Goal: Task Accomplishment & Management: Manage account settings

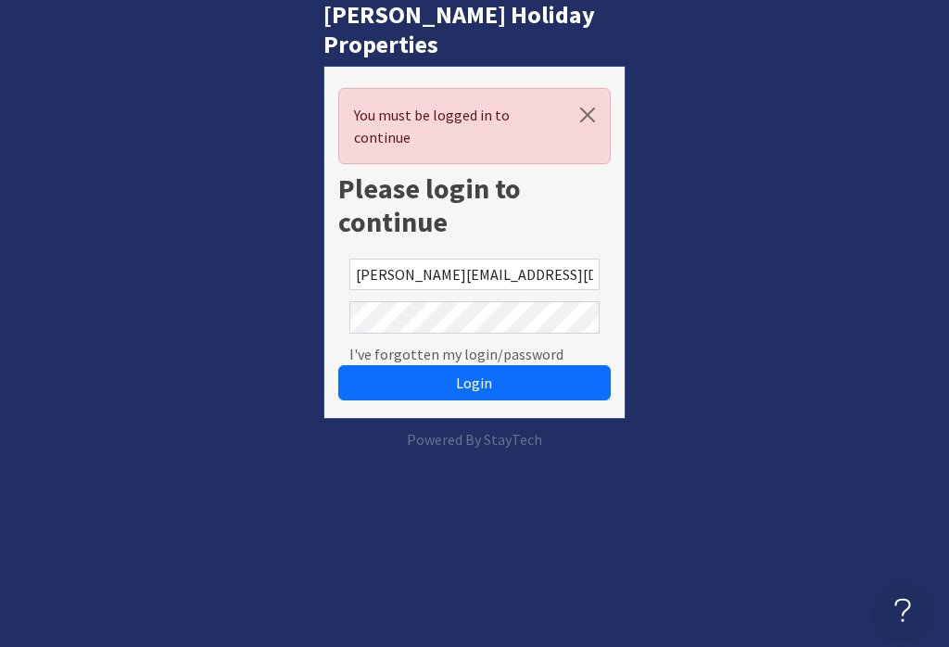
click at [473, 365] on button "Login" at bounding box center [473, 382] width 271 height 35
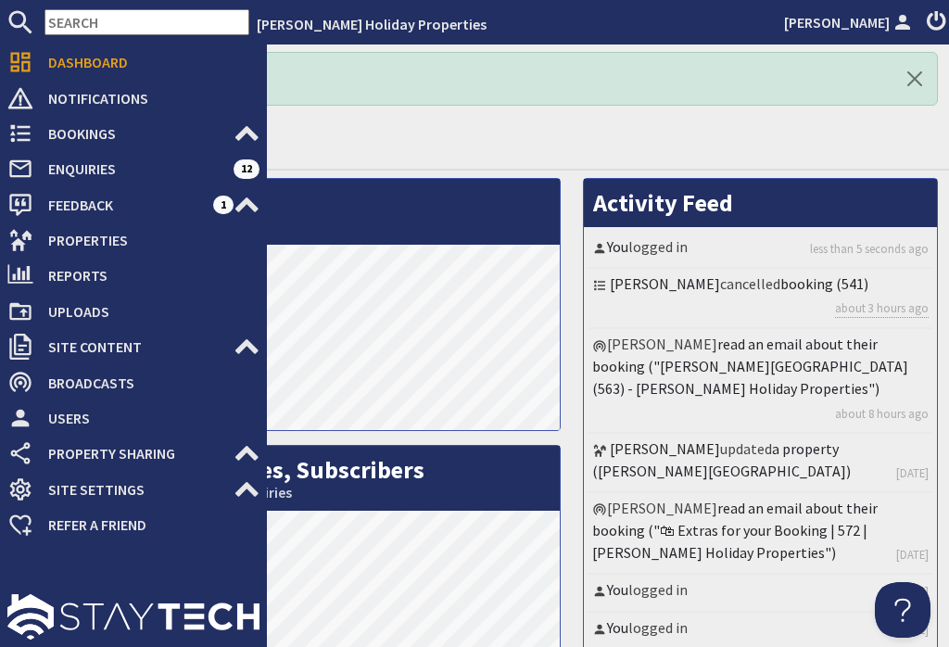
click at [26, 147] on link "Bookings 0" at bounding box center [133, 134] width 252 height 30
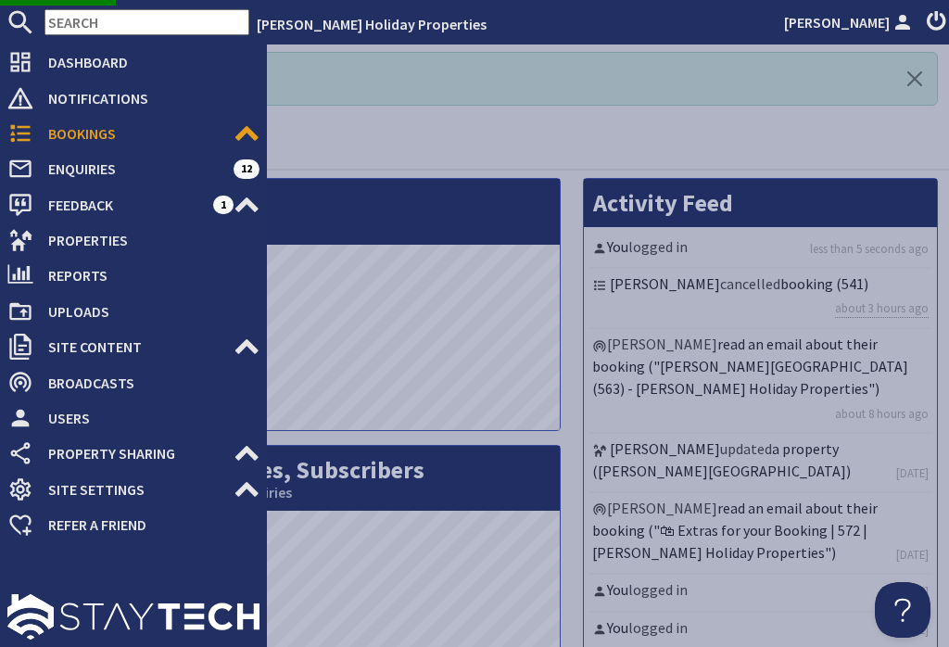
click at [151, 137] on span "Bookings" at bounding box center [133, 134] width 200 height 30
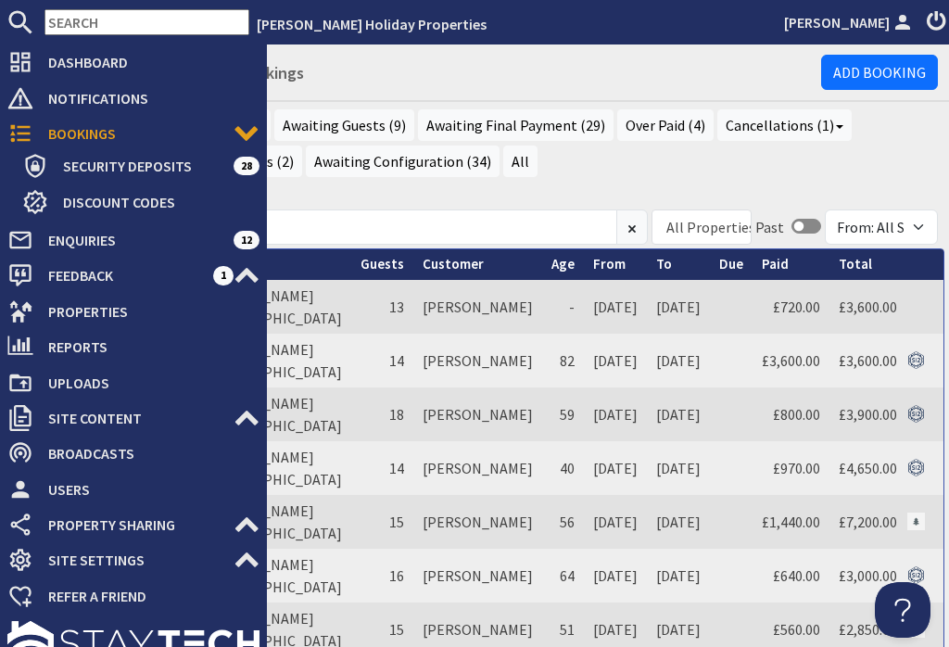
click at [551, 176] on ul "Recent Bookings Current (1) Awaiting Guests (9) Awaiting Final Payment (29) Ove…" at bounding box center [497, 145] width 882 height 72
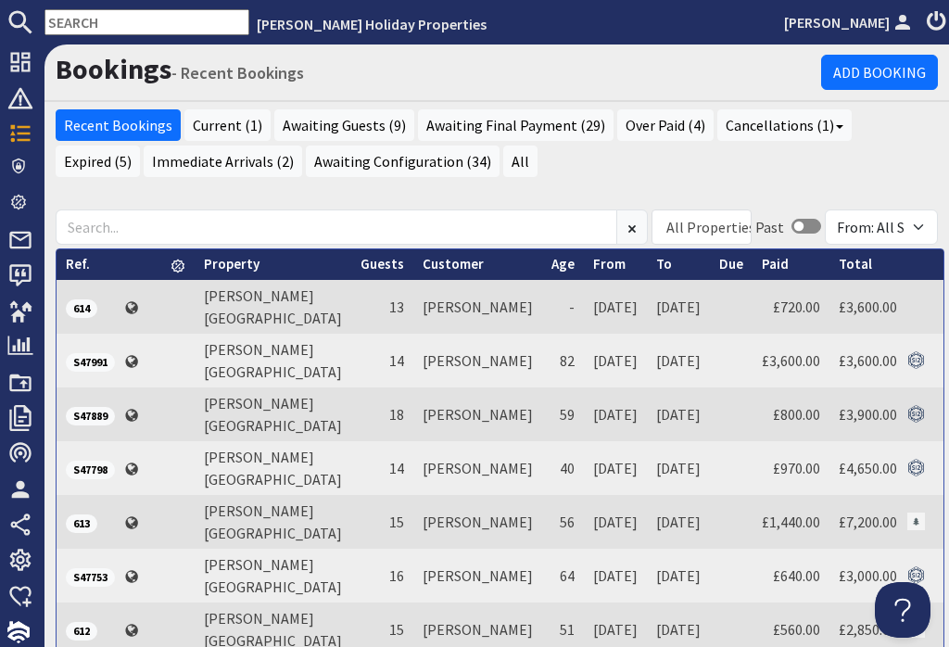
click at [169, 158] on link "Immediate Arrivals (2)" at bounding box center [223, 161] width 158 height 32
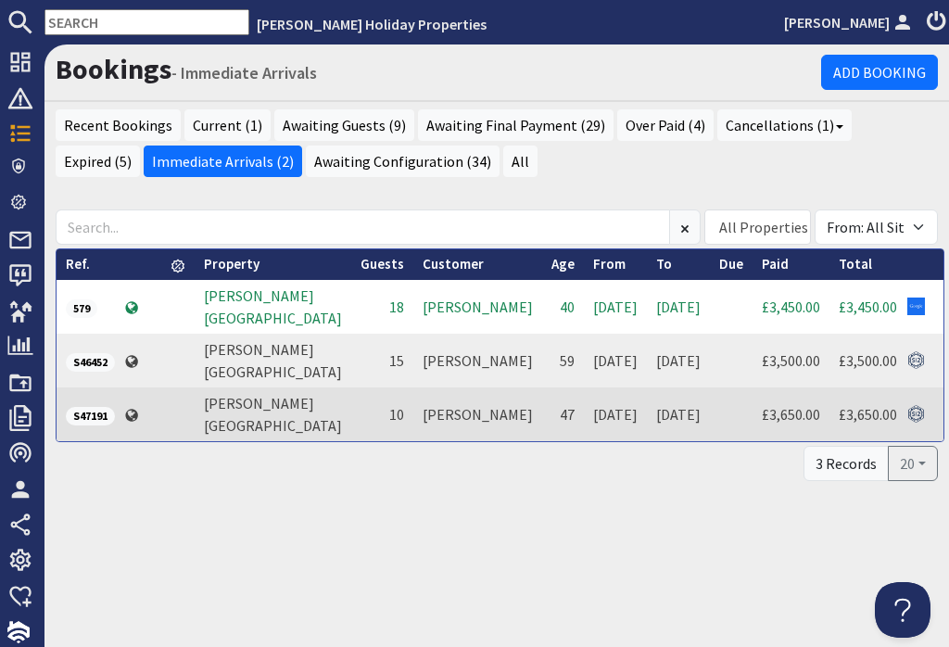
click at [270, 369] on link "[PERSON_NAME][GEOGRAPHIC_DATA]" at bounding box center [273, 360] width 138 height 41
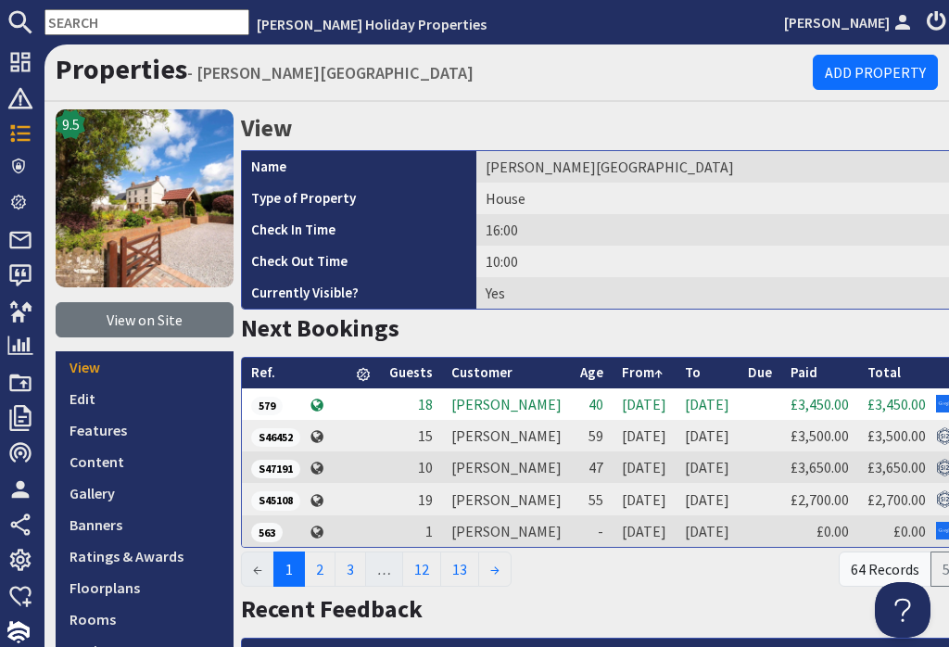
click at [279, 447] on span "S46452" at bounding box center [275, 437] width 49 height 19
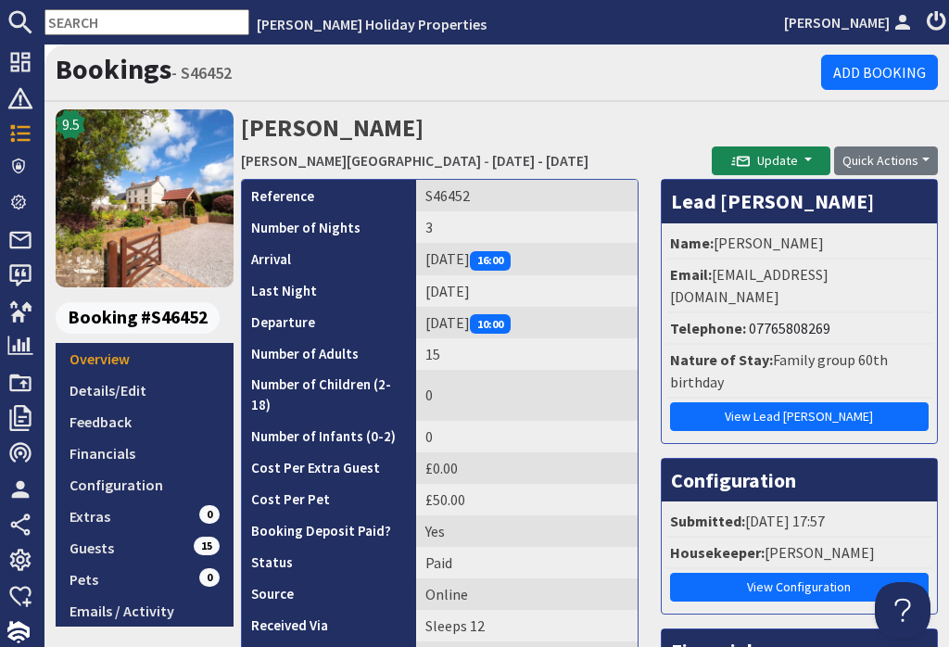
click at [152, 482] on link "Configuration" at bounding box center [145, 485] width 178 height 32
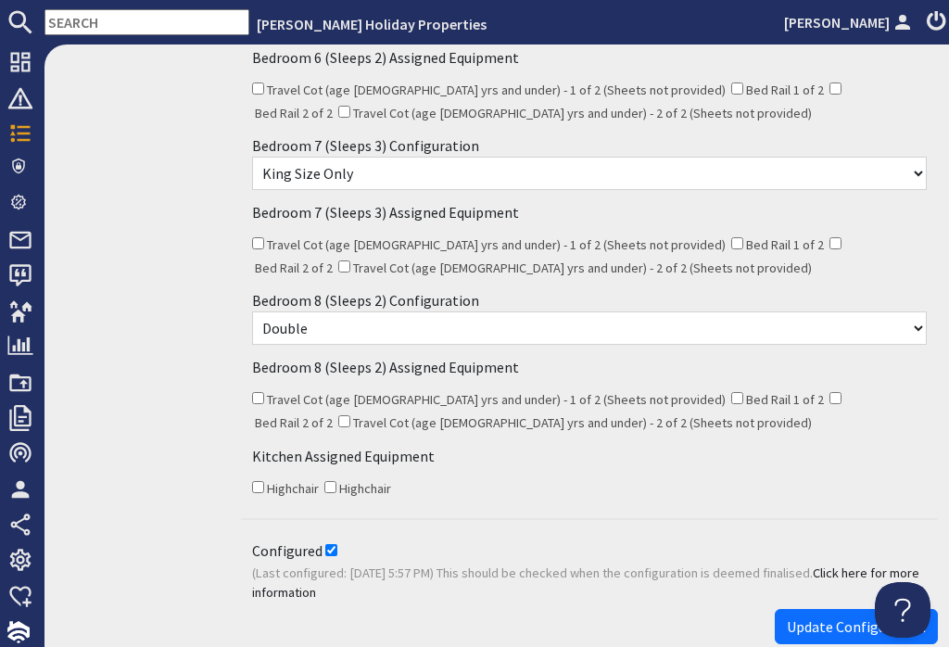
scroll to position [1249, 0]
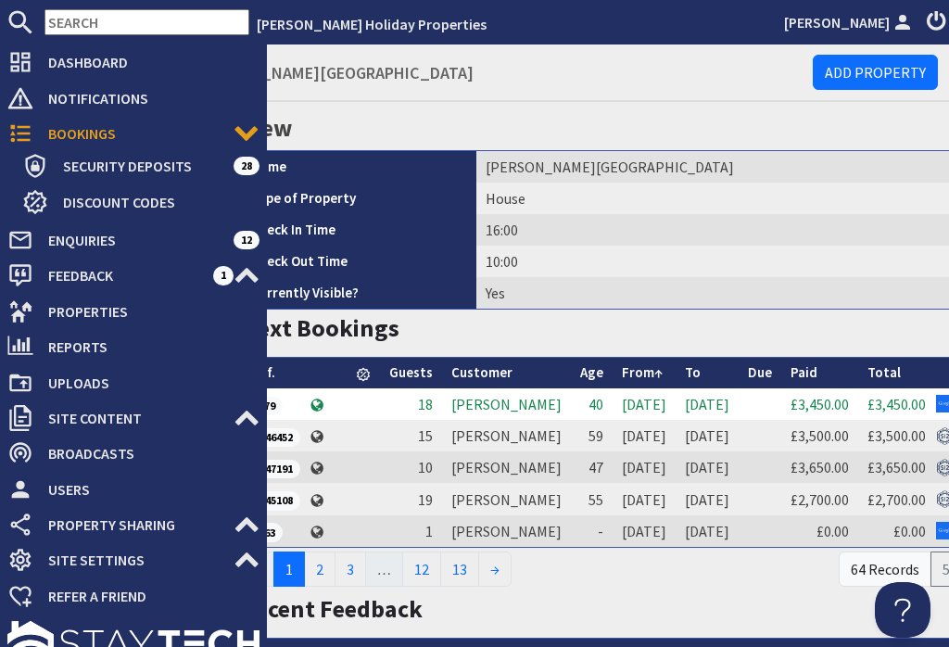
click at [11, 132] on icon at bounding box center [20, 133] width 26 height 26
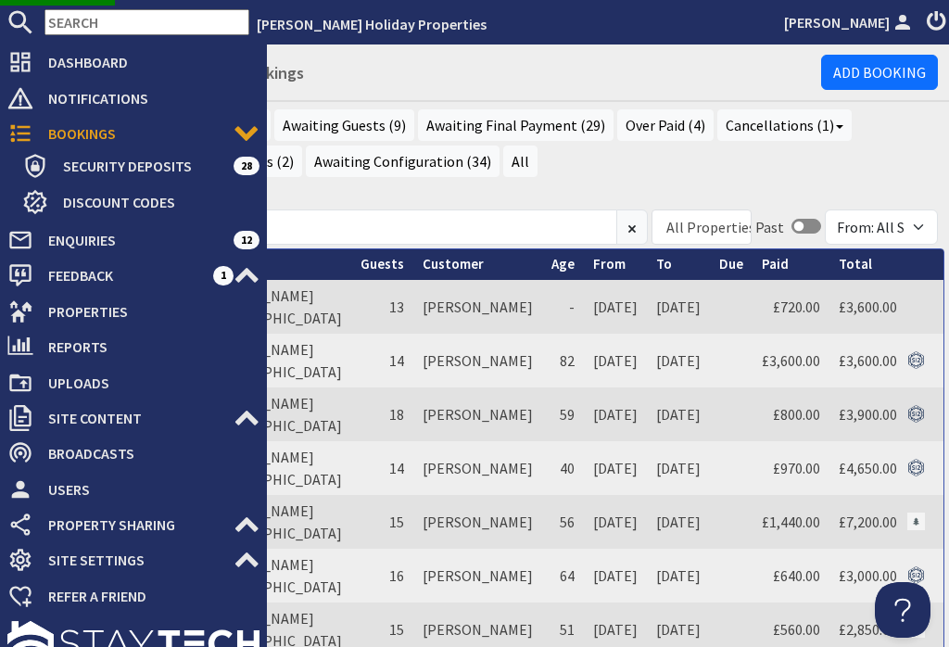
click at [159, 128] on span "Bookings" at bounding box center [133, 134] width 200 height 30
click at [117, 132] on span "Bookings" at bounding box center [133, 134] width 200 height 30
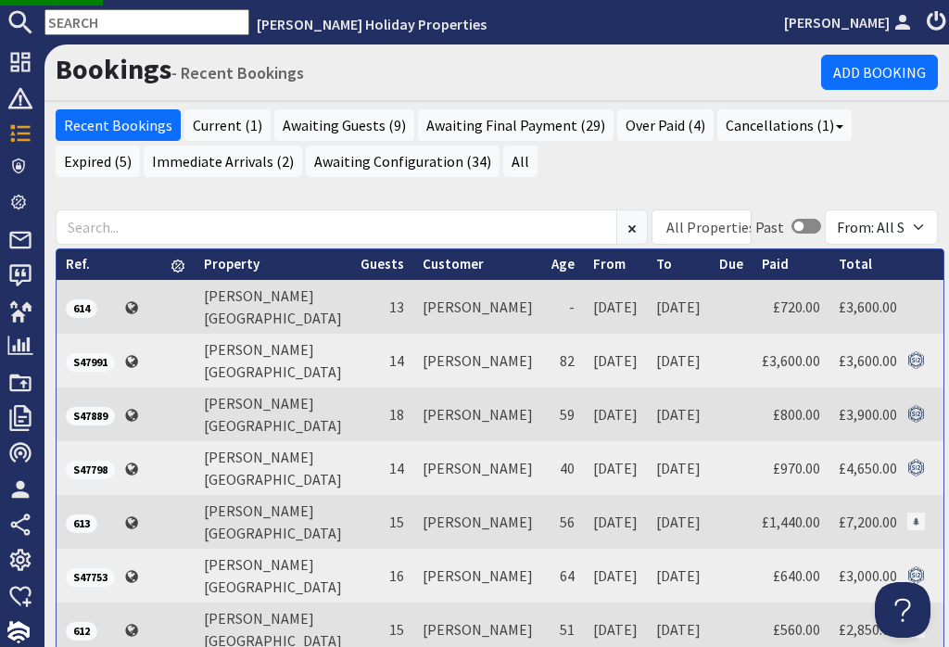
click at [523, 183] on div "Recent Bookings Current (1) Awaiting Guests (9) Awaiting Final Payment (29) Ove…" at bounding box center [496, 150] width 904 height 82
click at [168, 165] on link "Immediate Arrivals (2)" at bounding box center [223, 161] width 158 height 32
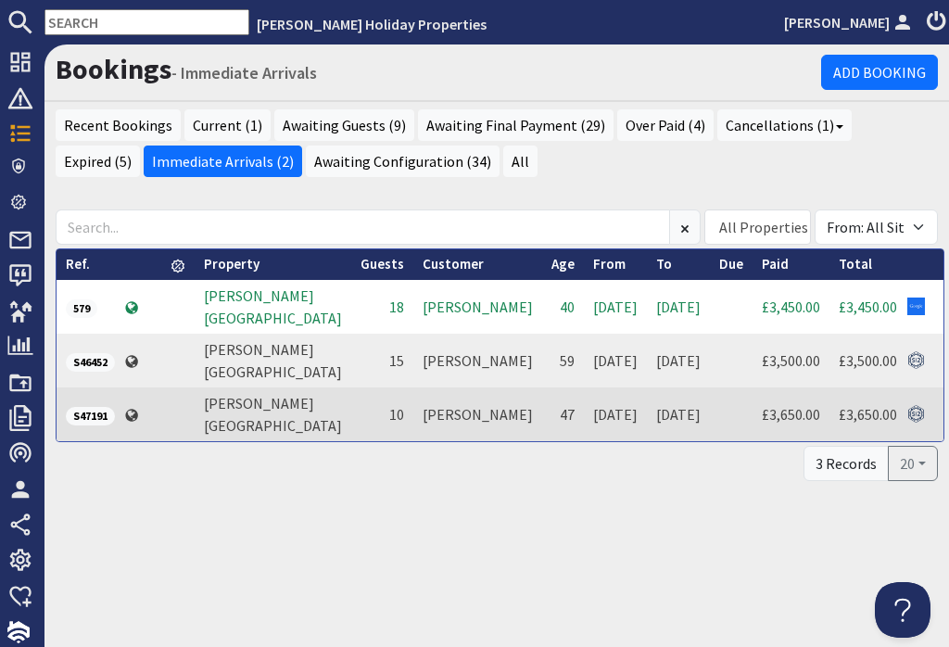
click at [296, 416] on link "[PERSON_NAME][GEOGRAPHIC_DATA]" at bounding box center [273, 414] width 138 height 41
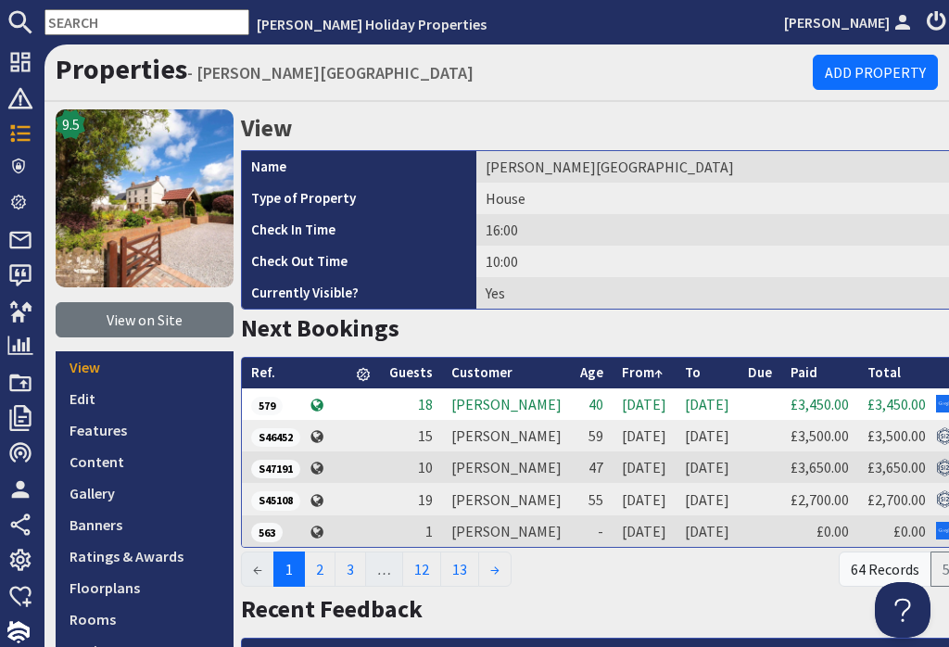
click at [286, 478] on span "S47191" at bounding box center [275, 469] width 49 height 19
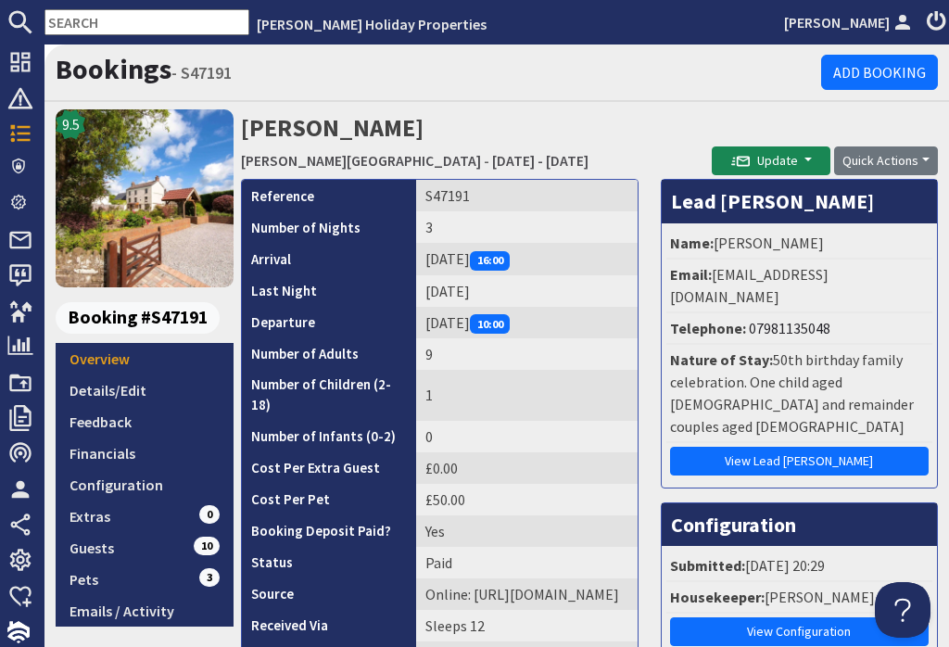
click at [145, 484] on link "Configuration" at bounding box center [145, 485] width 178 height 32
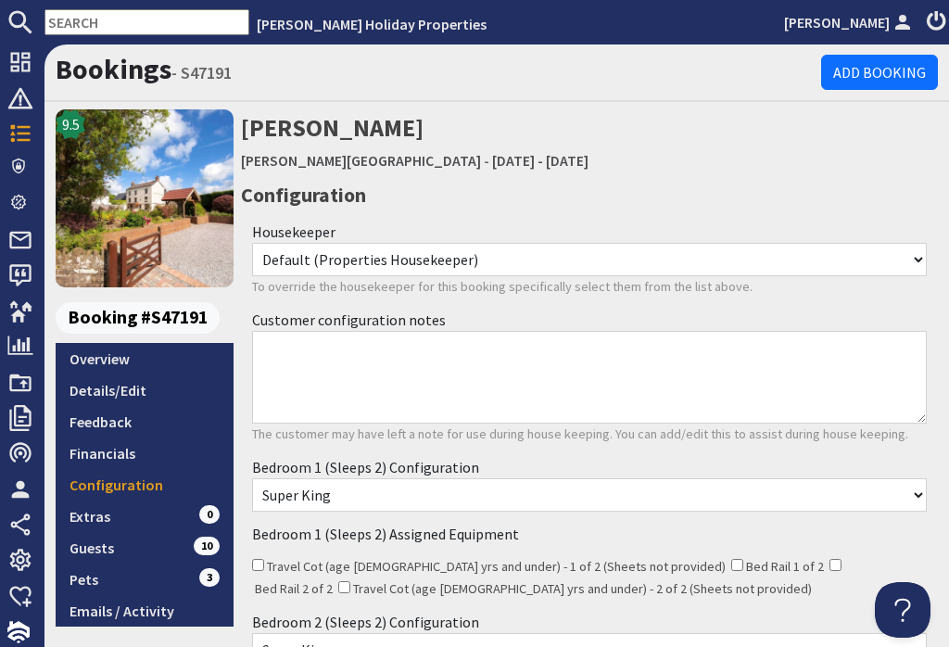
click at [172, 357] on link "Overview" at bounding box center [145, 359] width 178 height 32
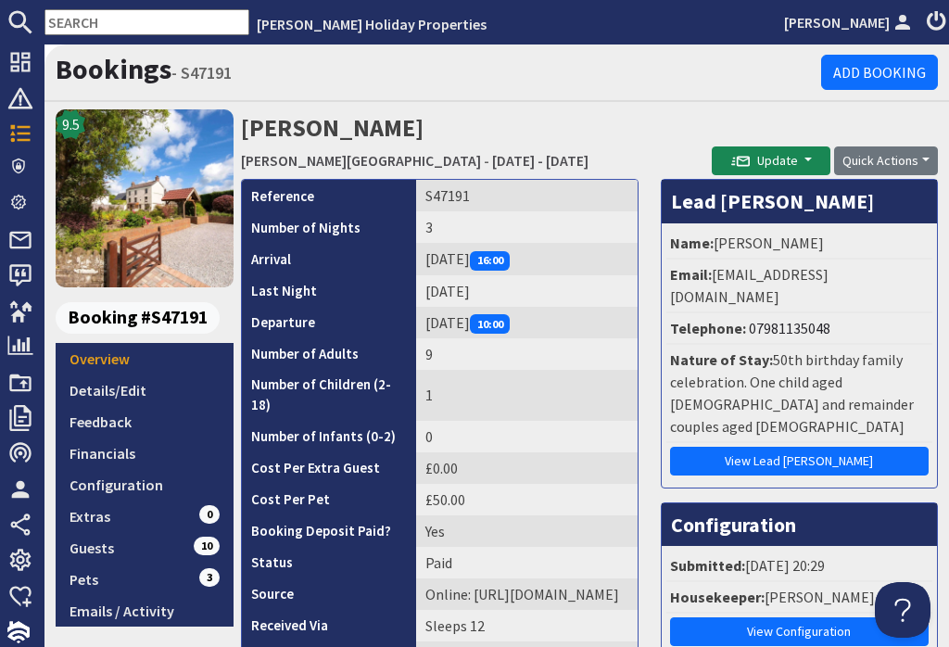
click at [146, 487] on link "Configuration" at bounding box center [145, 485] width 178 height 32
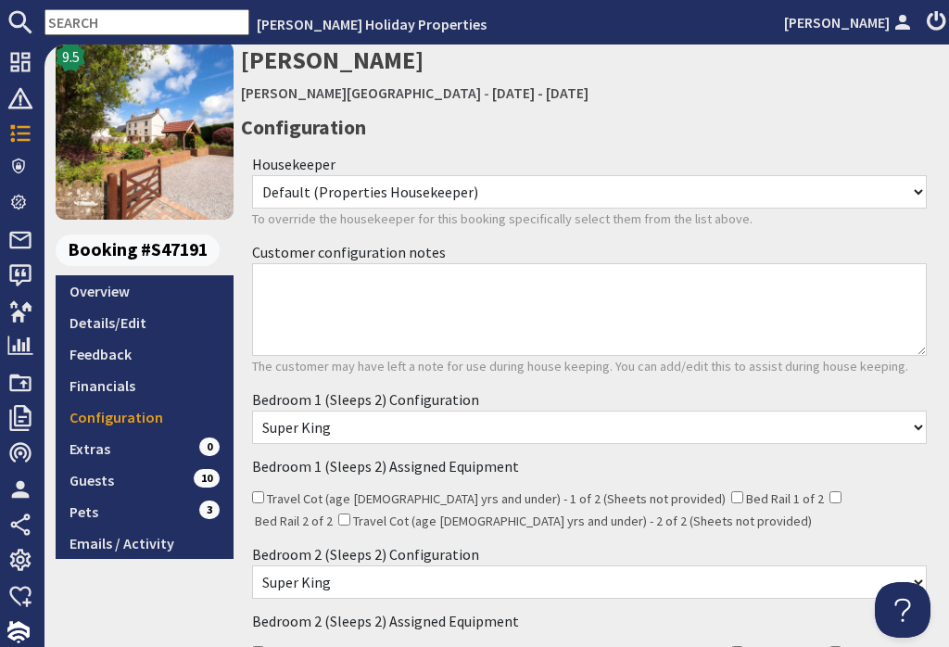
scroll to position [76, 0]
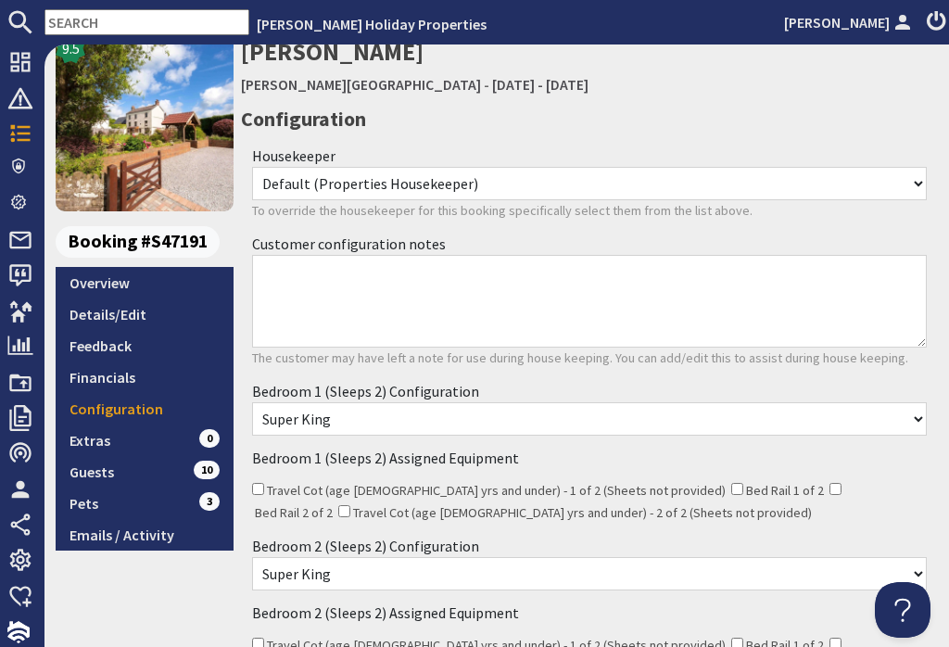
click at [138, 291] on link "Overview" at bounding box center [145, 283] width 178 height 32
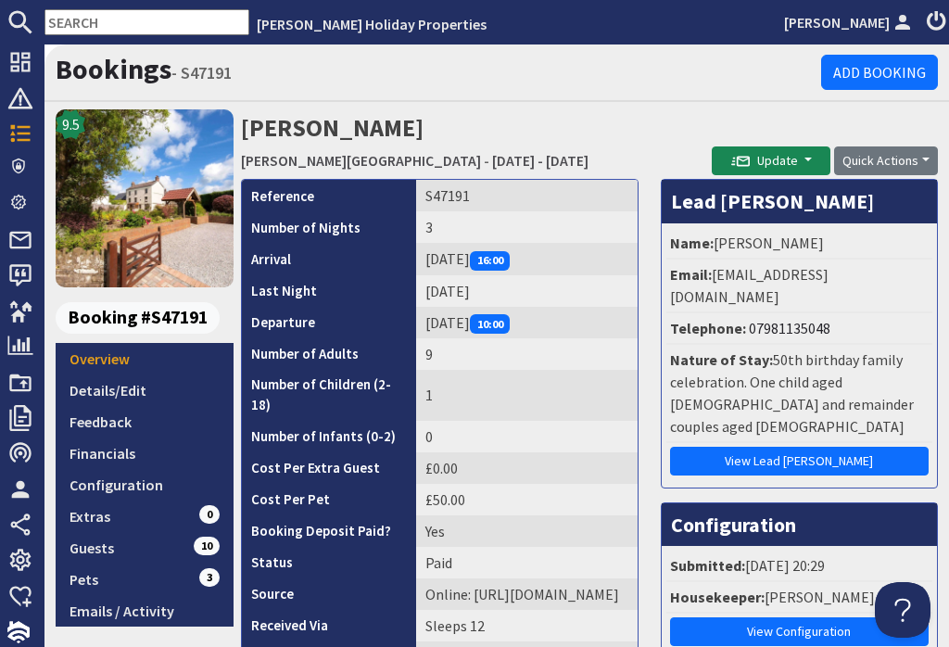
click at [148, 388] on link "Details/Edit" at bounding box center [145, 390] width 178 height 32
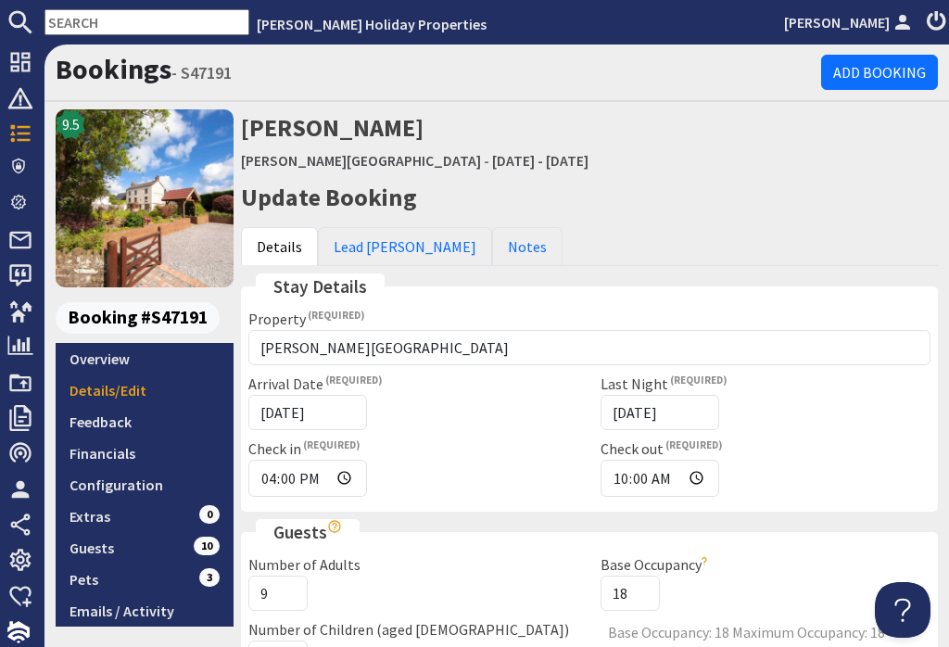
click at [492, 231] on link "Notes" at bounding box center [527, 246] width 70 height 39
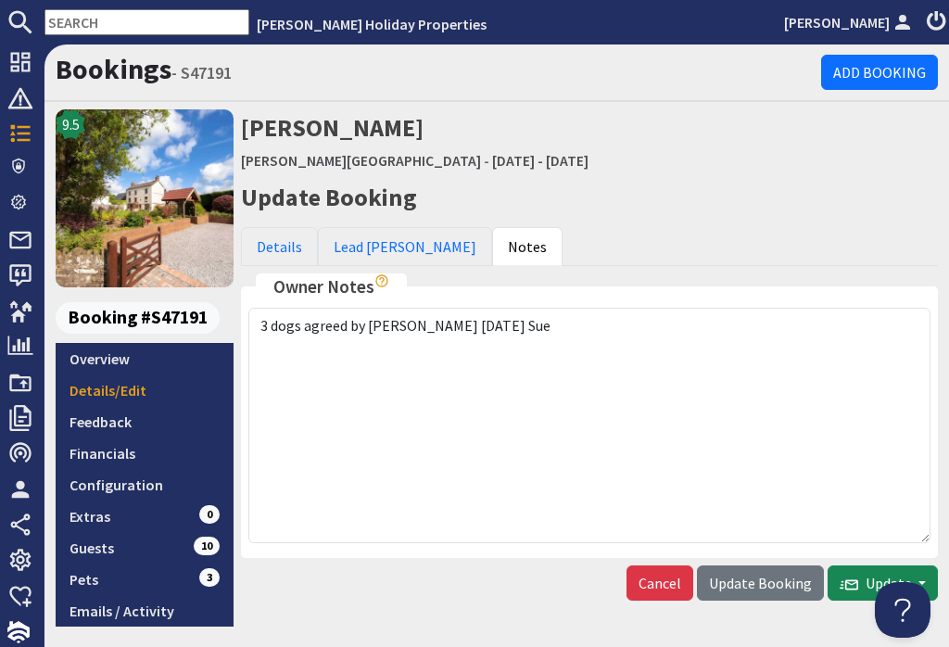
click at [292, 249] on link "Details" at bounding box center [279, 246] width 77 height 39
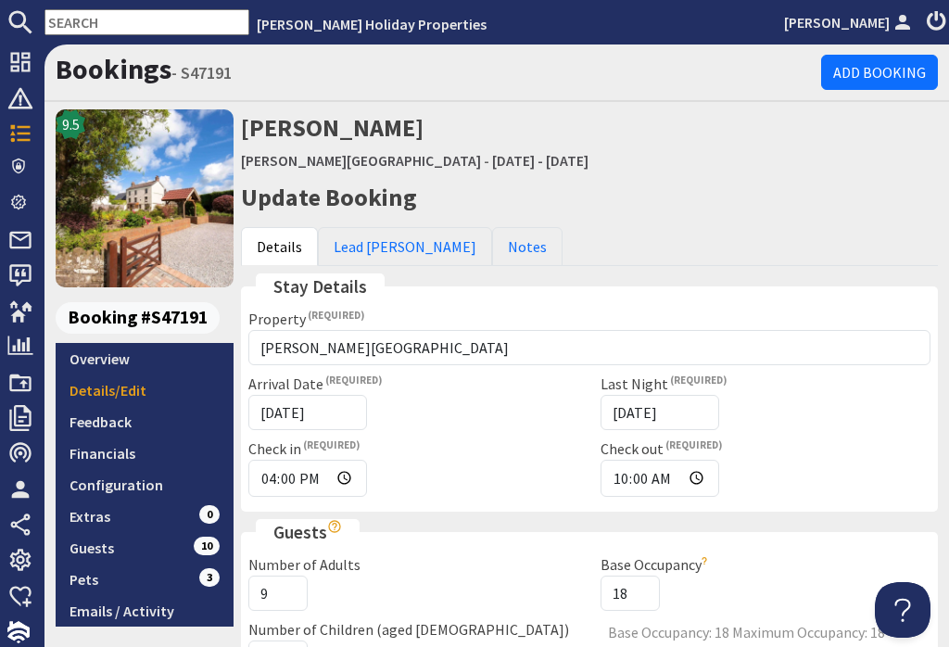
click at [172, 352] on link "Overview" at bounding box center [145, 359] width 178 height 32
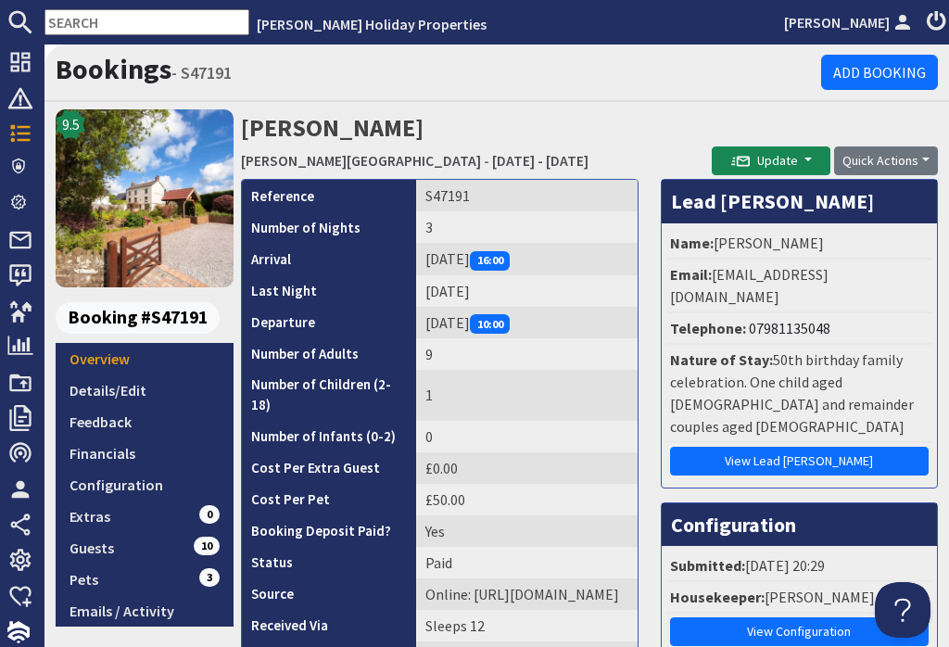
click at [12, 141] on use at bounding box center [20, 134] width 20 height 18
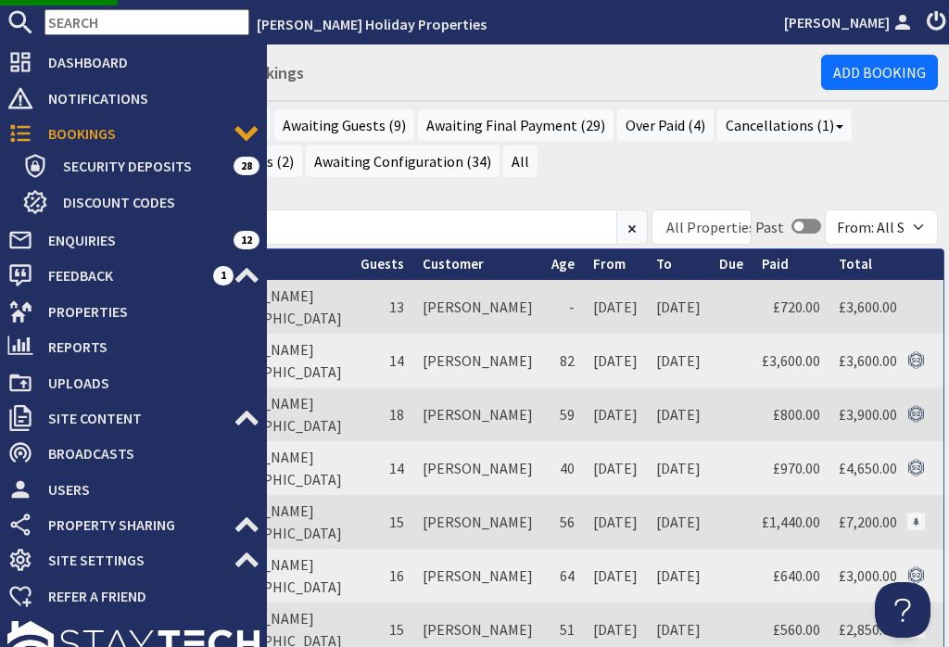
click at [128, 131] on span "Bookings" at bounding box center [133, 134] width 200 height 30
click at [116, 119] on span "Bookings" at bounding box center [133, 134] width 200 height 30
click at [24, 132] on icon at bounding box center [20, 133] width 26 height 26
click at [147, 314] on span "Properties" at bounding box center [146, 311] width 226 height 30
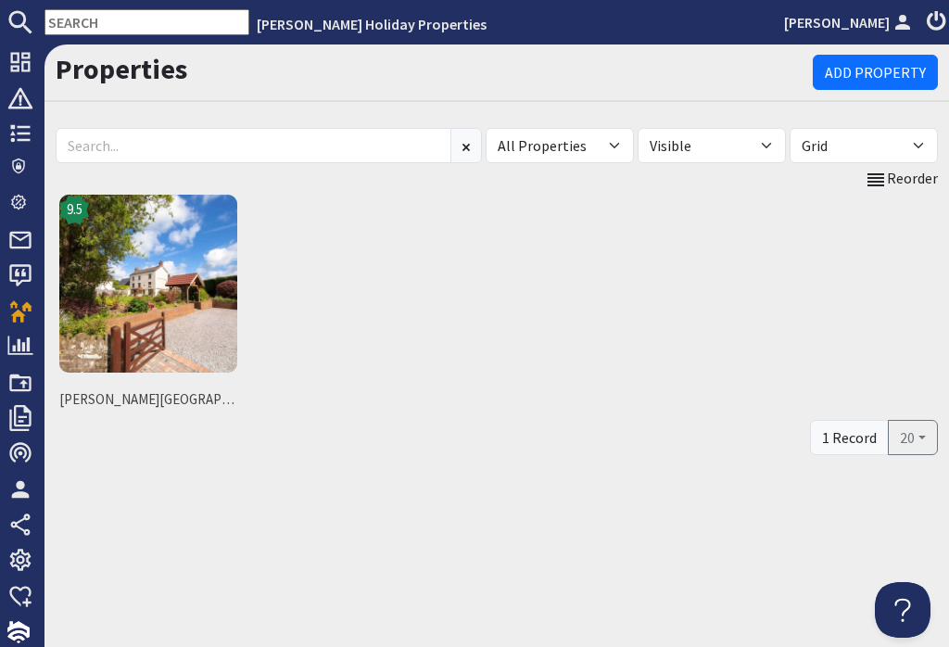
click at [399, 312] on div "9.5 [PERSON_NAME][GEOGRAPHIC_DATA]" at bounding box center [497, 303] width 882 height 225
click at [198, 315] on img at bounding box center [148, 284] width 178 height 178
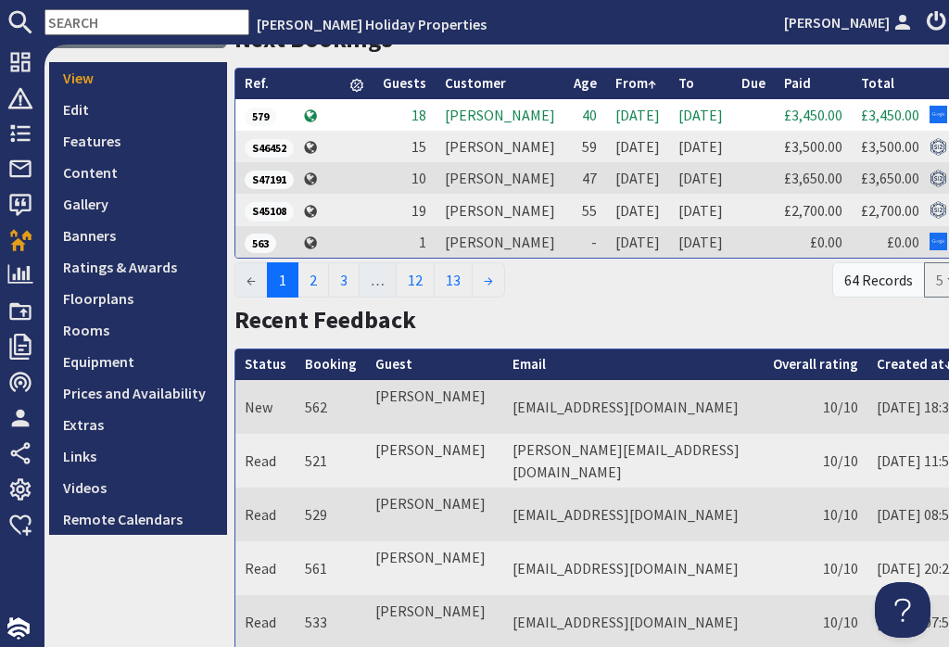
scroll to position [293, 6]
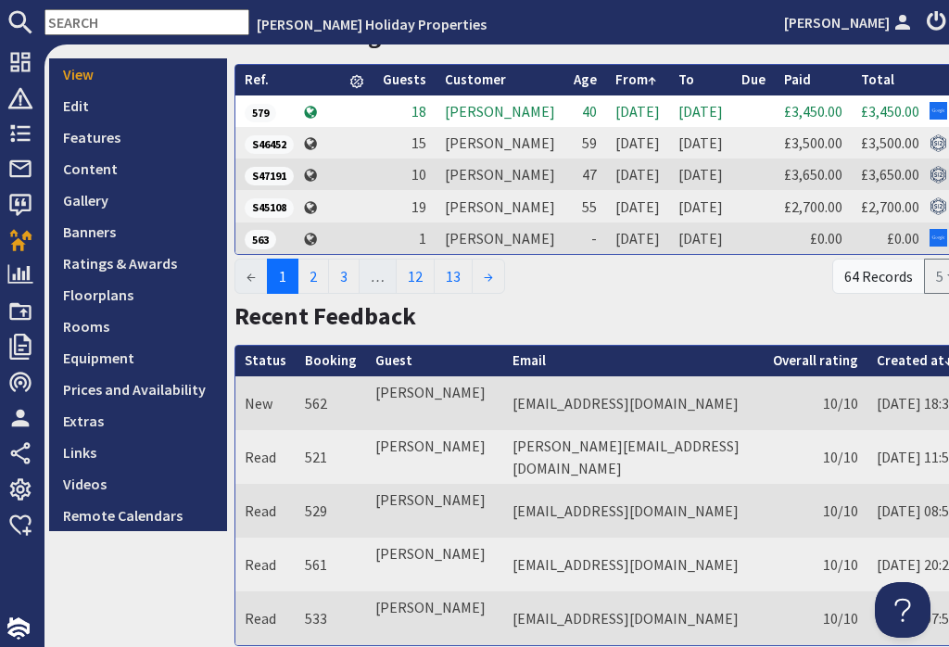
click at [192, 388] on link "Prices and Availability" at bounding box center [138, 389] width 178 height 32
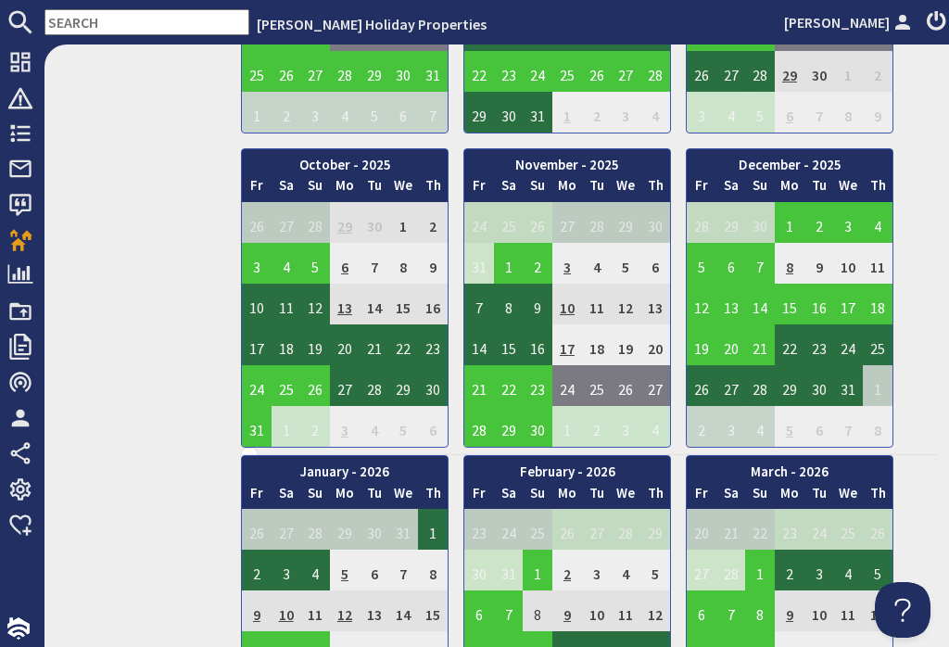
scroll to position [1019, 0]
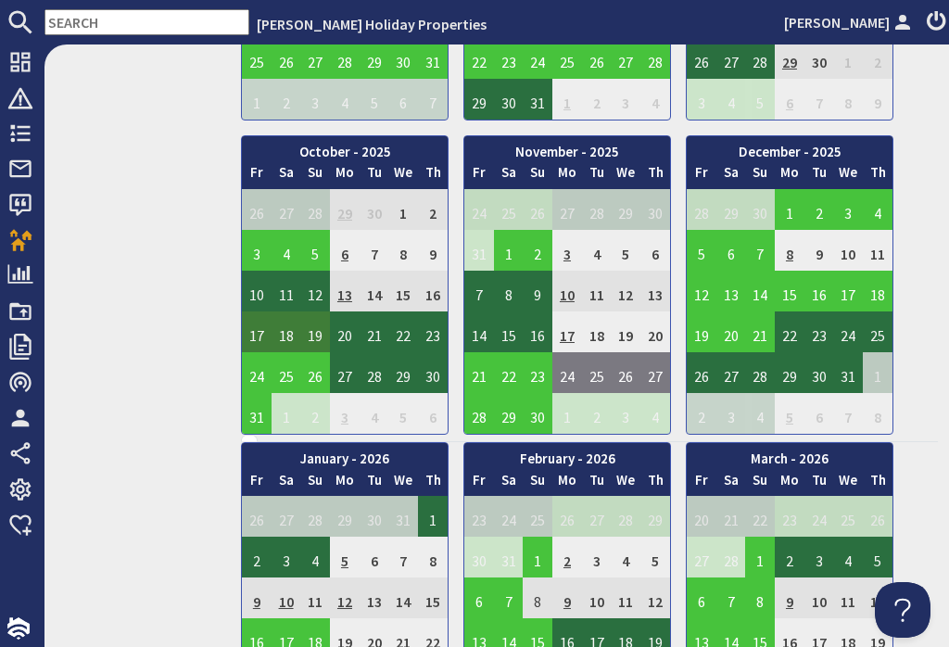
click at [254, 333] on td "17" at bounding box center [257, 331] width 30 height 41
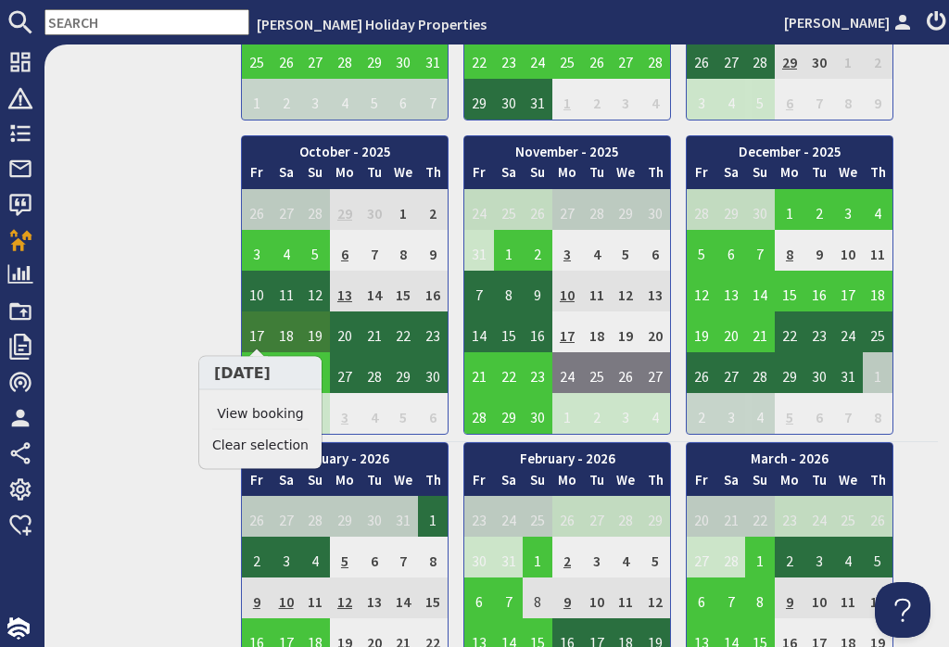
click at [280, 408] on link "View booking" at bounding box center [260, 413] width 96 height 19
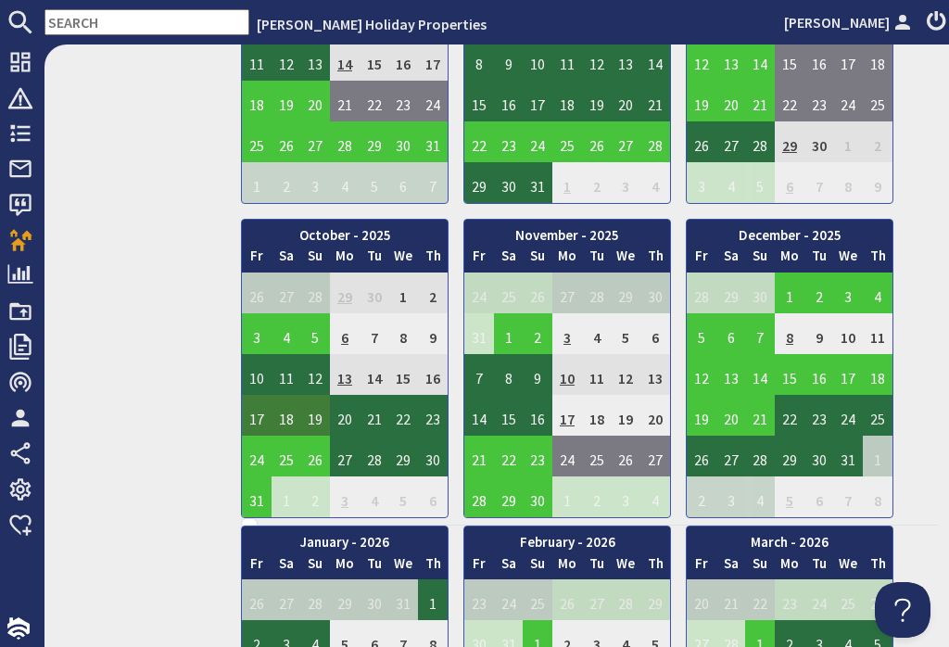
scroll to position [937, 0]
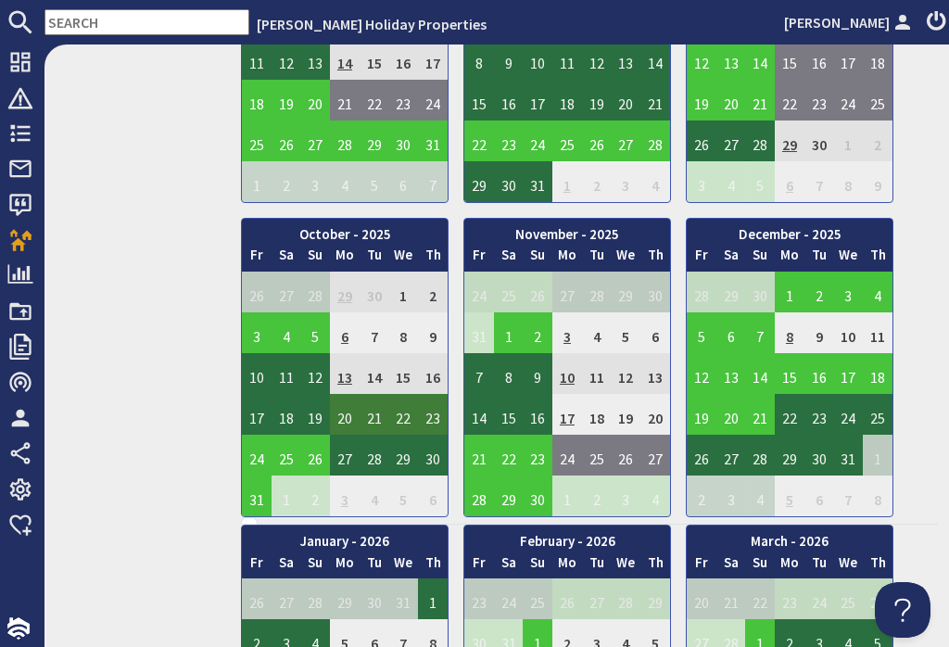
click at [336, 412] on td "20" at bounding box center [345, 414] width 30 height 41
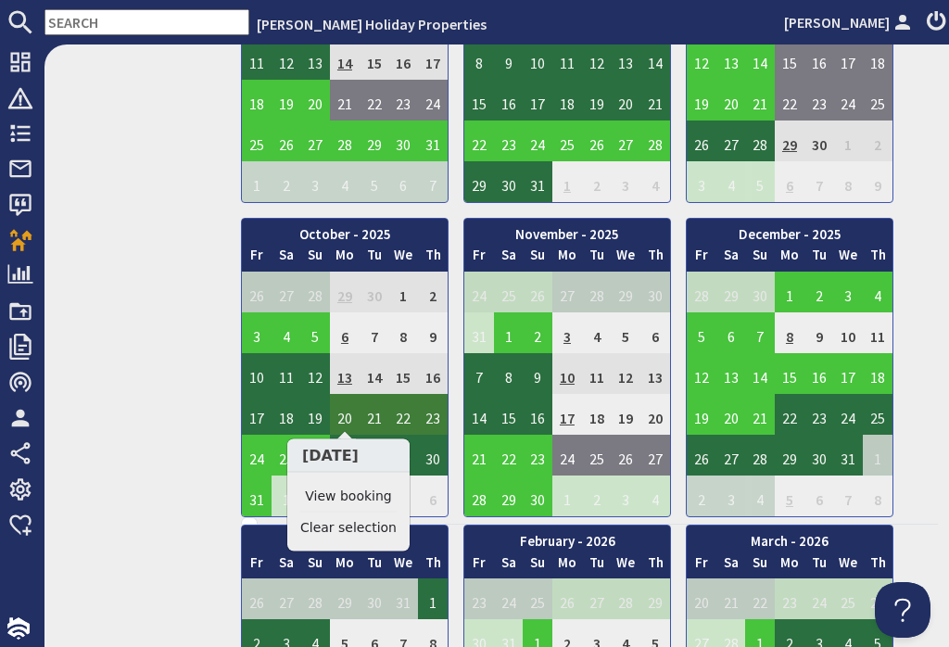
click at [360, 497] on link "View booking" at bounding box center [348, 495] width 96 height 19
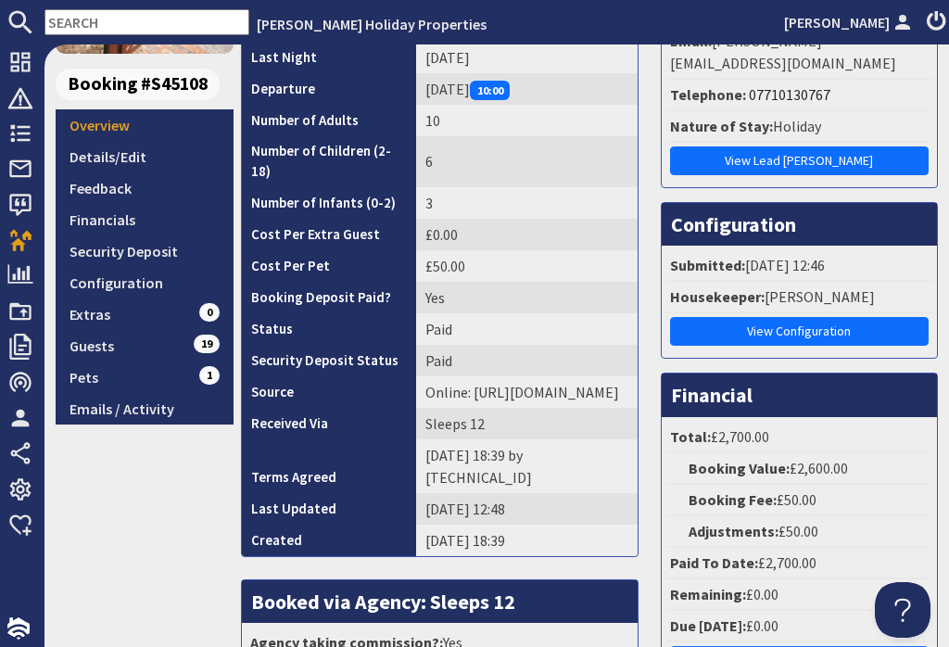
scroll to position [234, 0]
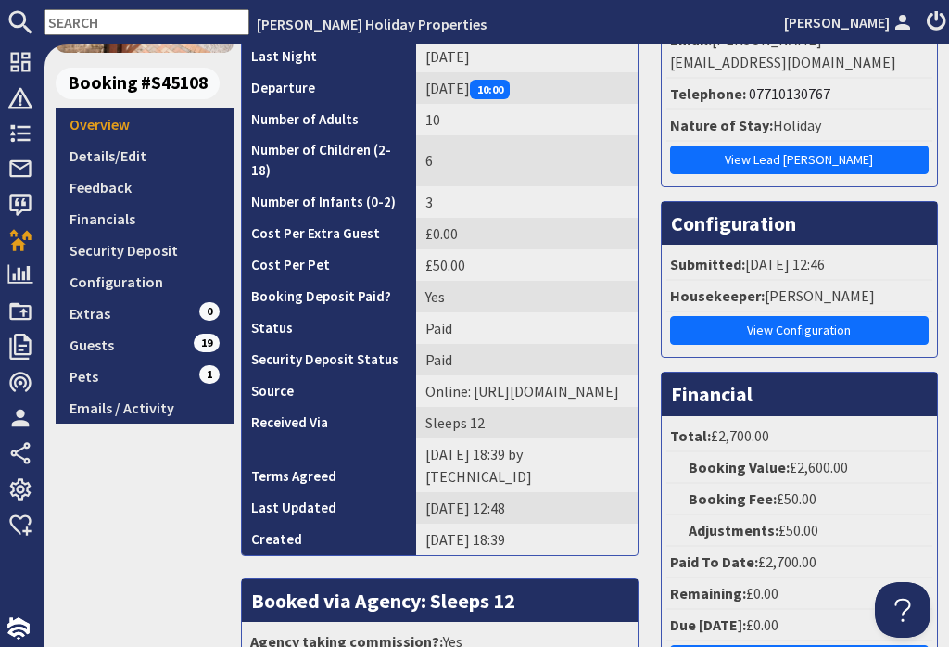
click at [139, 286] on link "Configuration" at bounding box center [145, 282] width 178 height 32
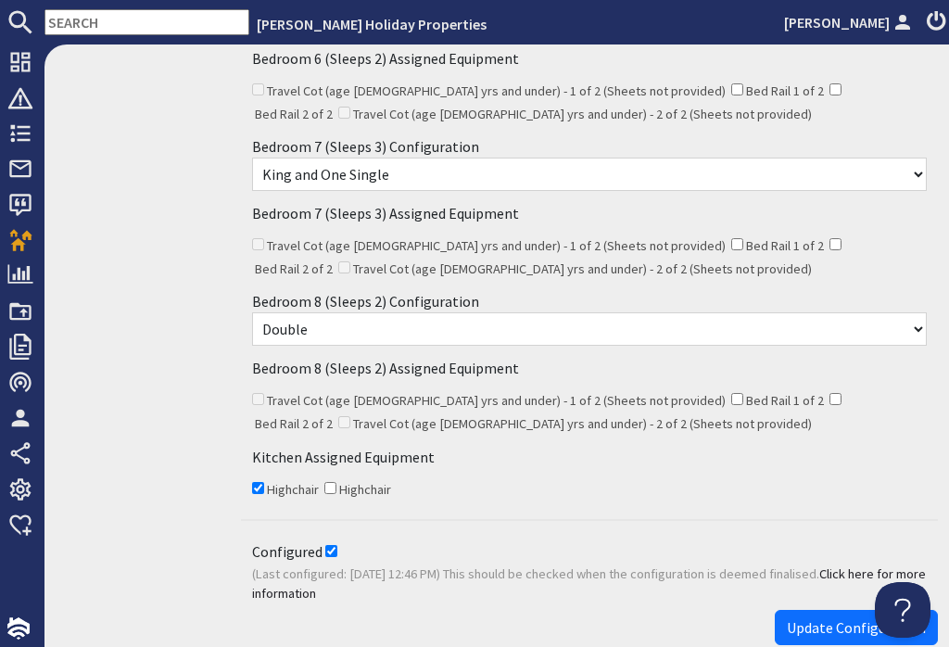
scroll to position [1249, 0]
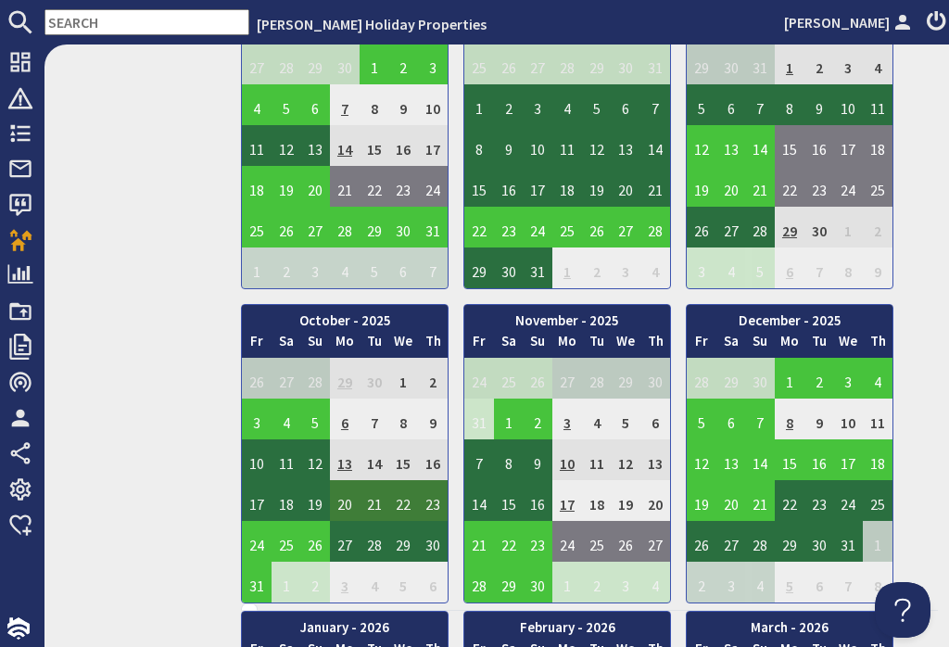
scroll to position [854, 0]
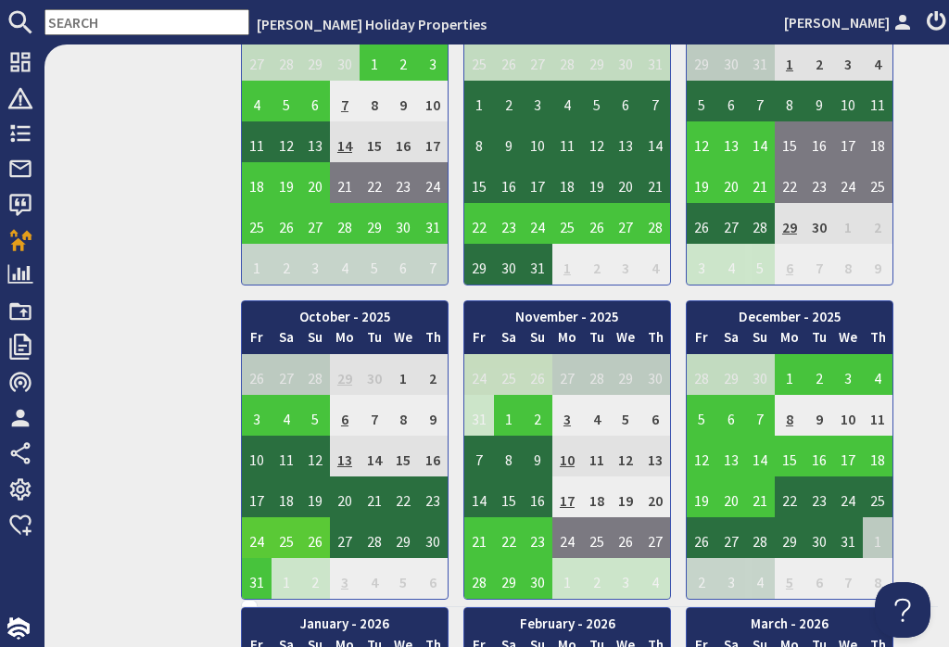
click at [258, 531] on td "24" at bounding box center [257, 537] width 30 height 41
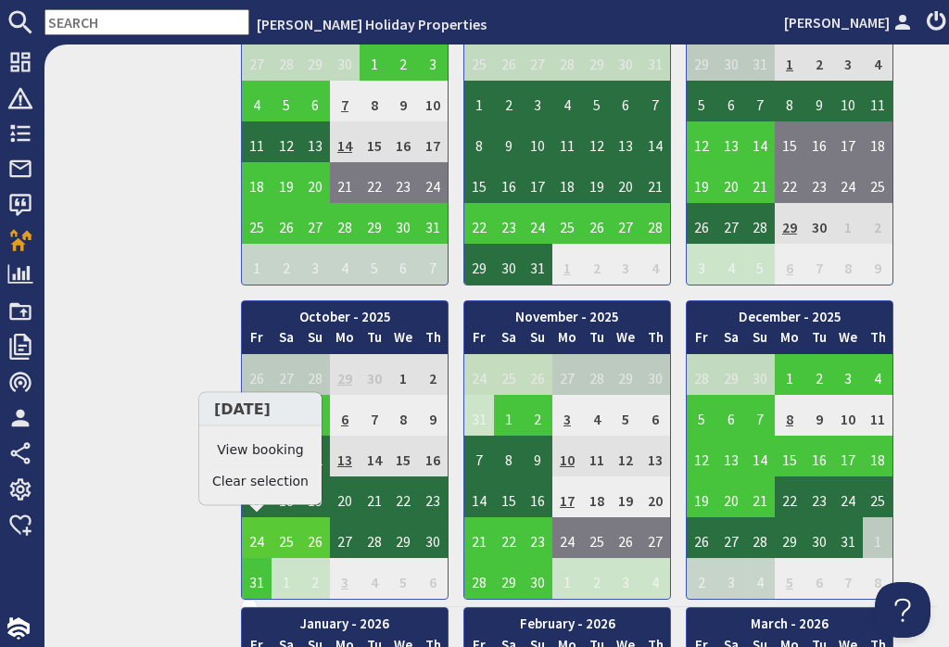
click at [286, 447] on link "View booking" at bounding box center [260, 449] width 96 height 19
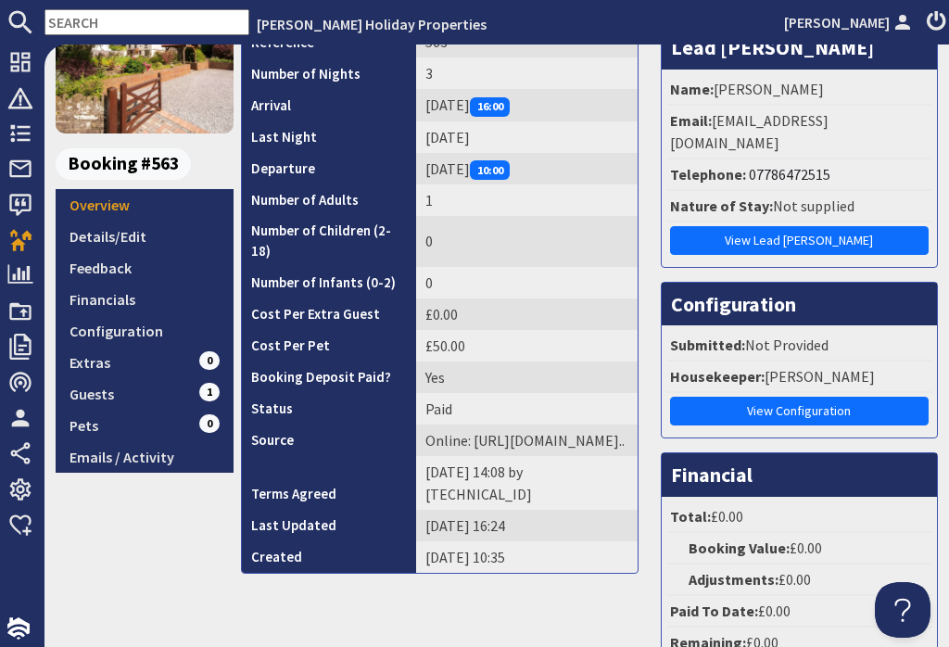
scroll to position [154, 0]
click at [142, 332] on link "Configuration" at bounding box center [145, 331] width 178 height 32
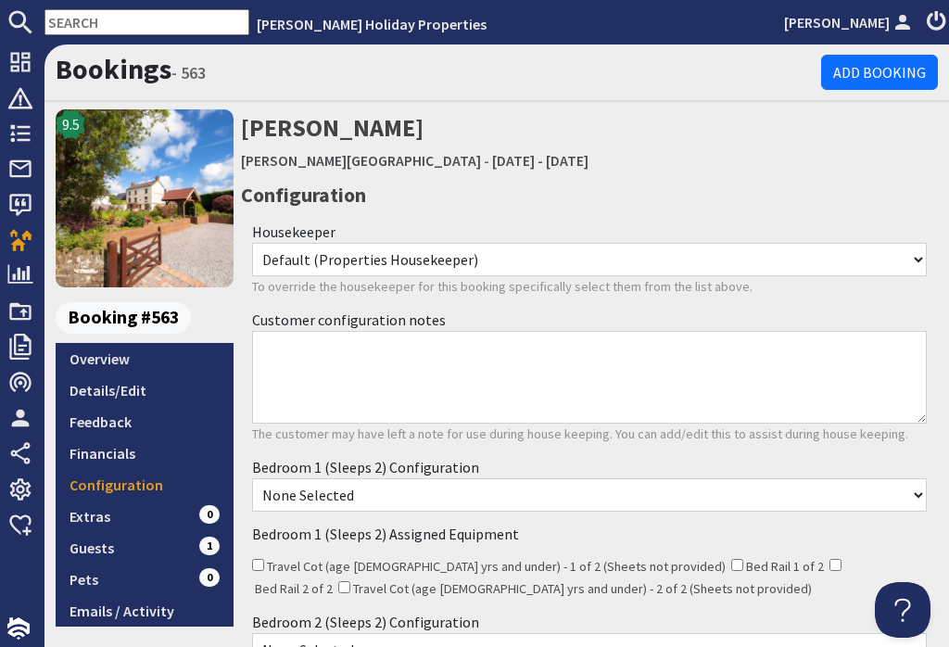
click at [145, 614] on link "Emails / Activity" at bounding box center [145, 611] width 178 height 32
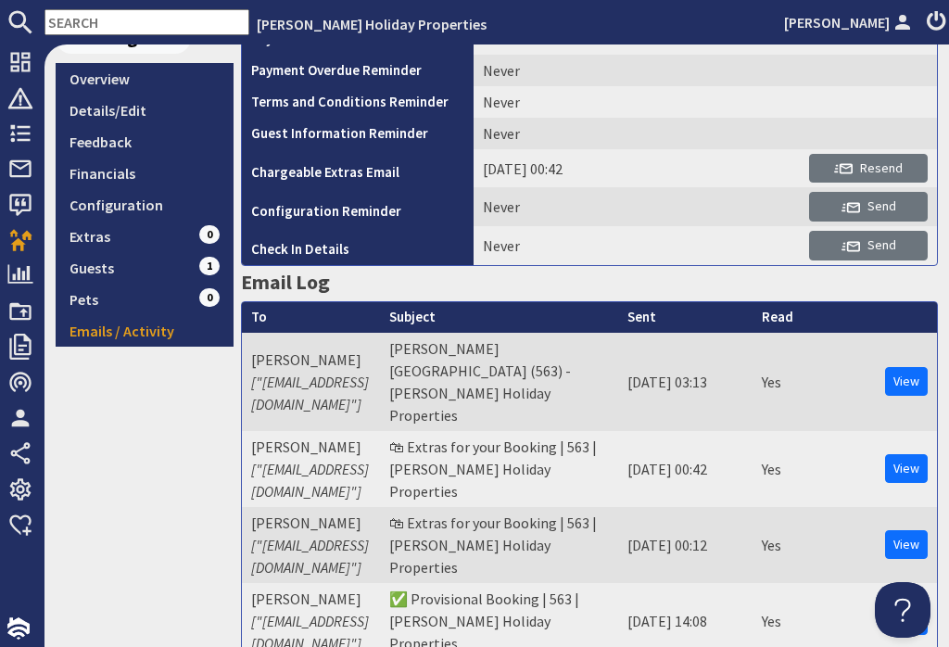
scroll to position [271, 0]
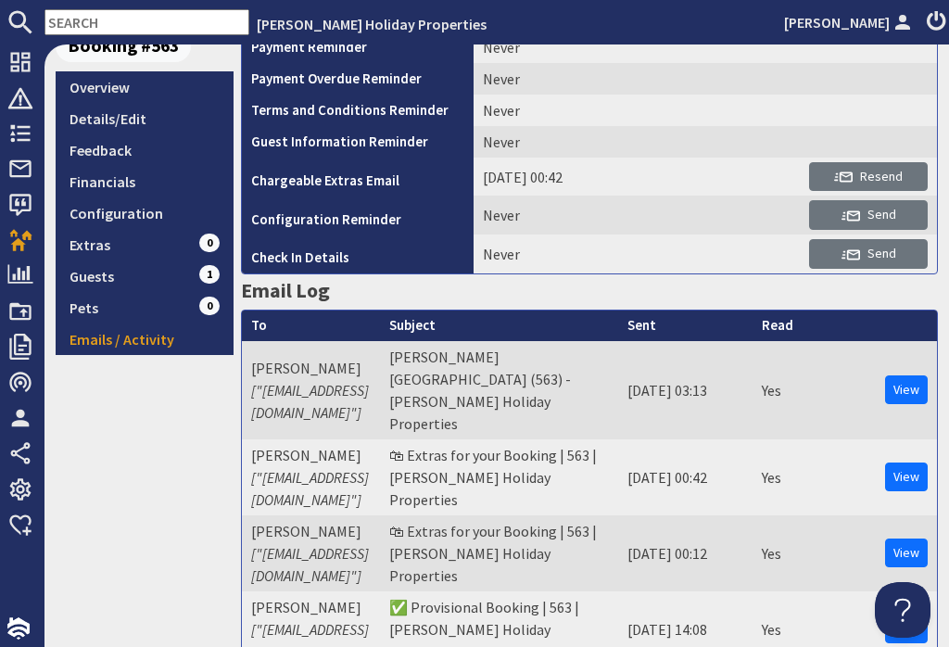
click at [889, 217] on span "Send" at bounding box center [868, 214] width 55 height 17
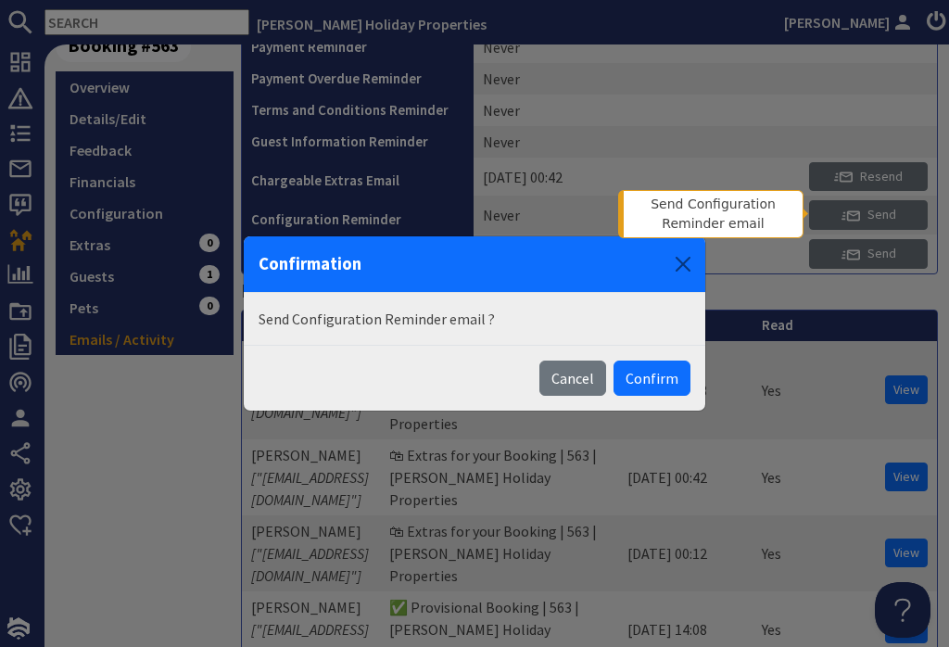
click at [676, 377] on button "Confirm" at bounding box center [651, 377] width 77 height 35
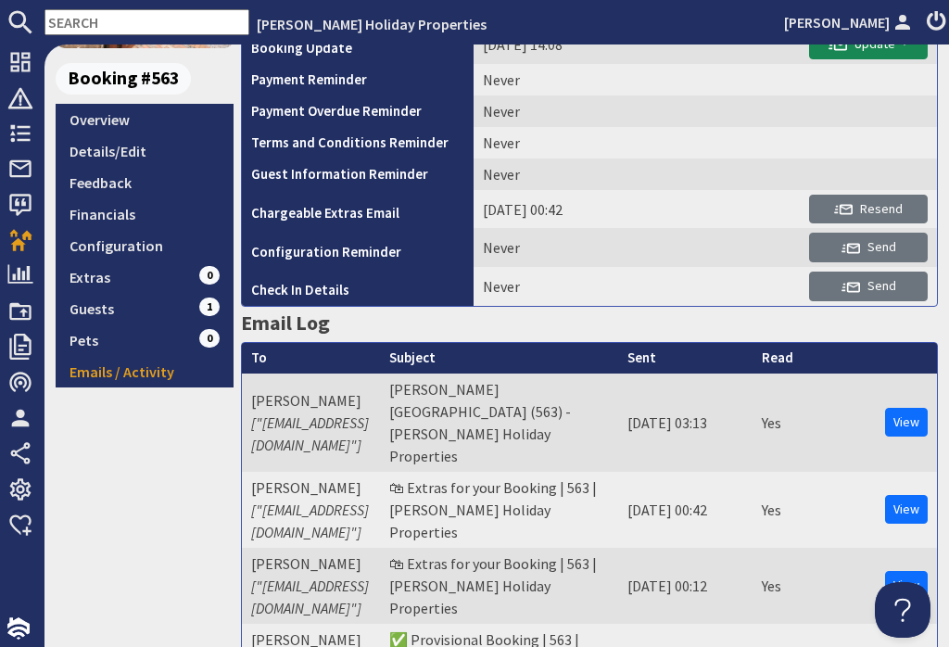
scroll to position [307, 0]
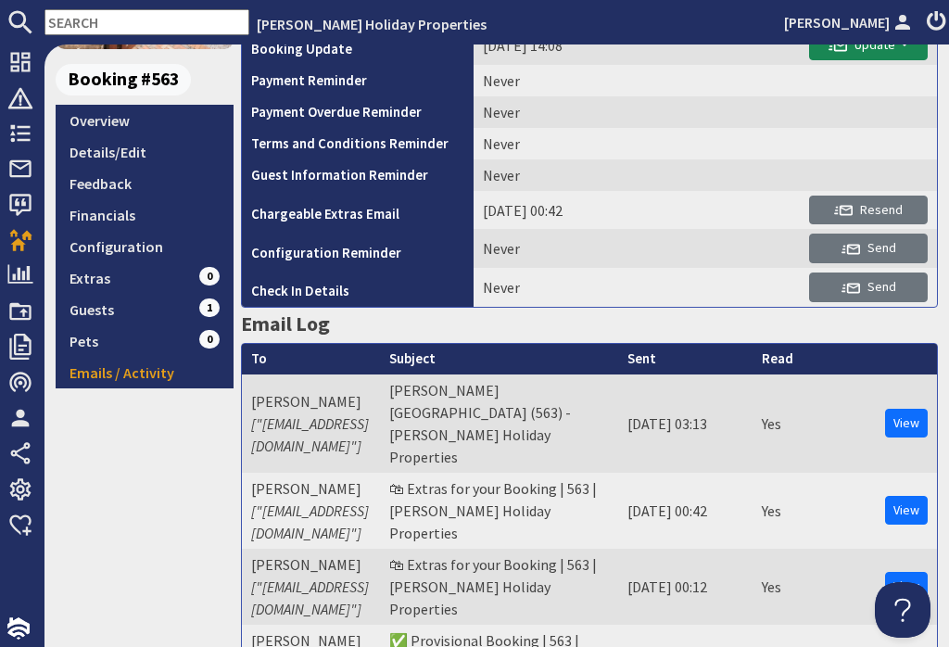
click at [144, 154] on link "Details/Edit" at bounding box center [145, 152] width 178 height 32
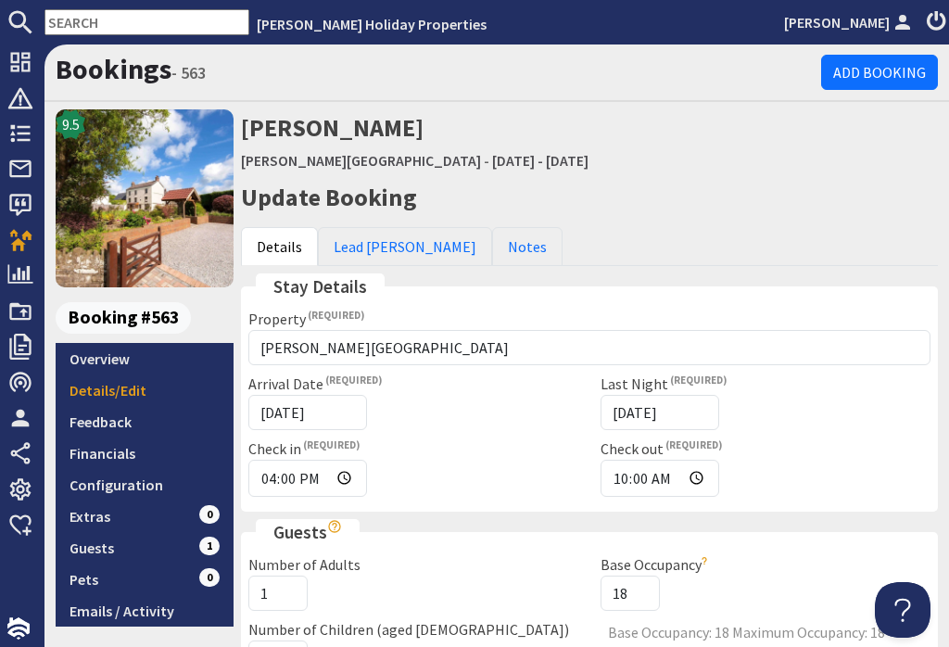
click at [492, 248] on link "Notes" at bounding box center [527, 246] width 70 height 39
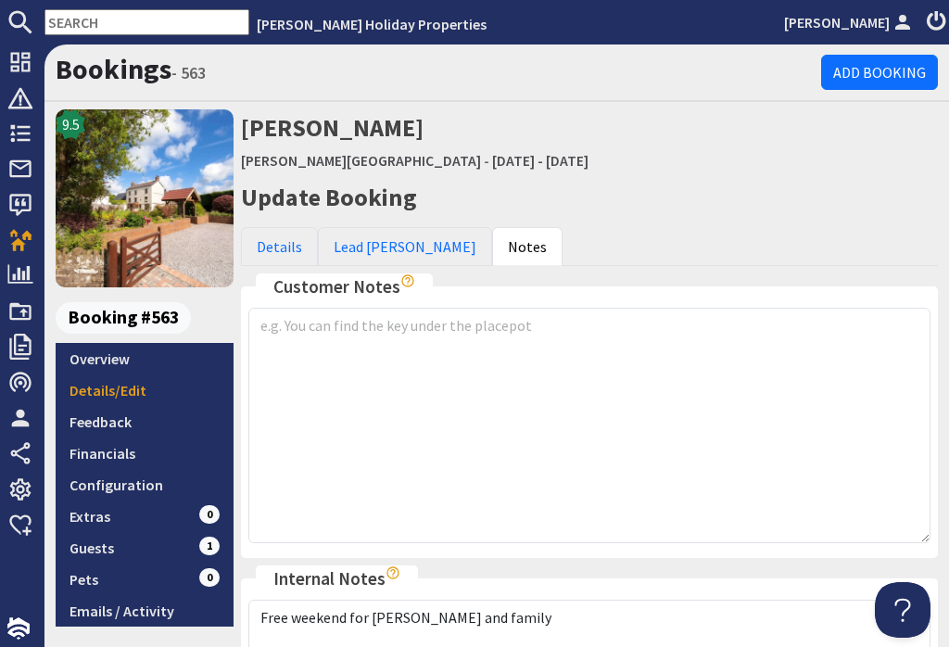
scroll to position [101, 0]
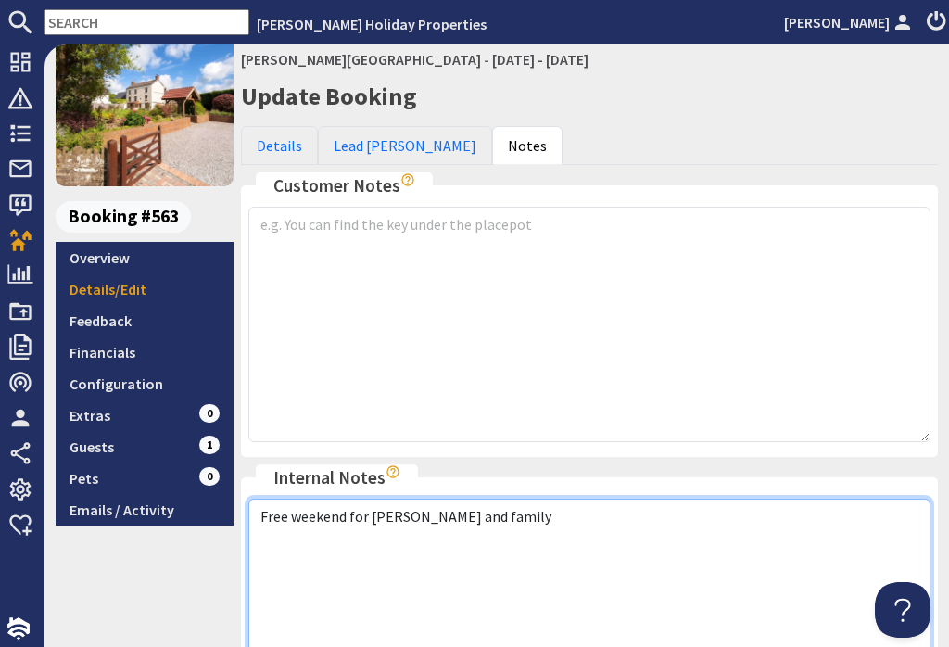
click at [421, 550] on textarea "Free weekend for [PERSON_NAME] and family" at bounding box center [589, 615] width 682 height 235
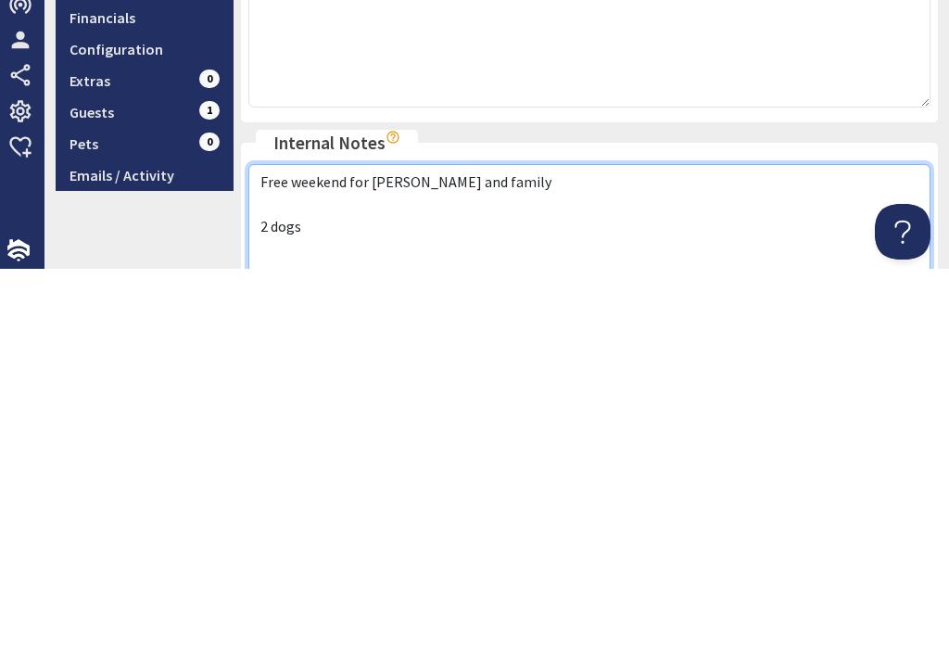
scroll to position [61, 0]
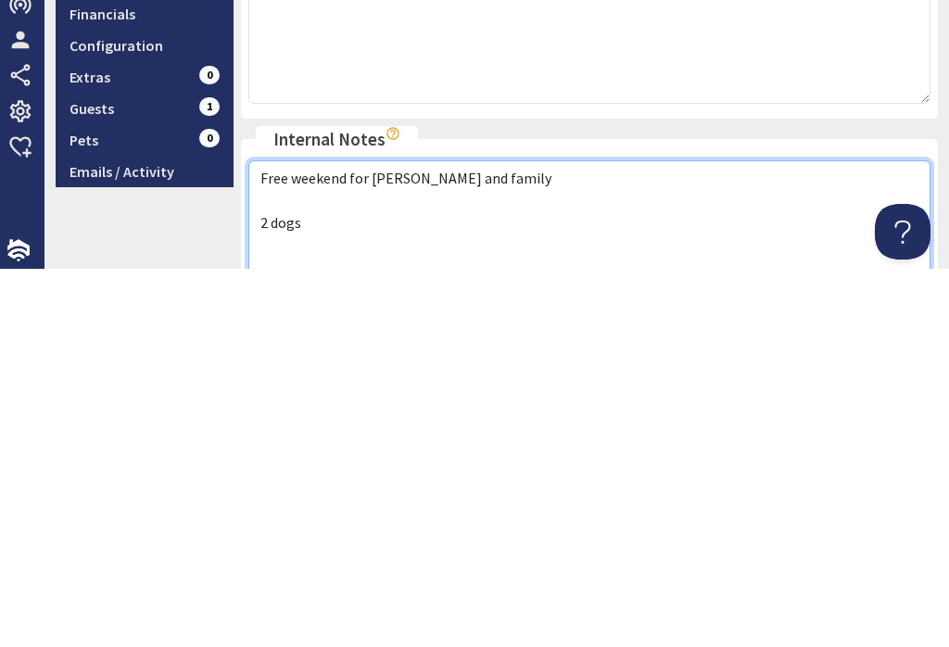
type textarea "Free weekend for [PERSON_NAME] and family 2 dogs"
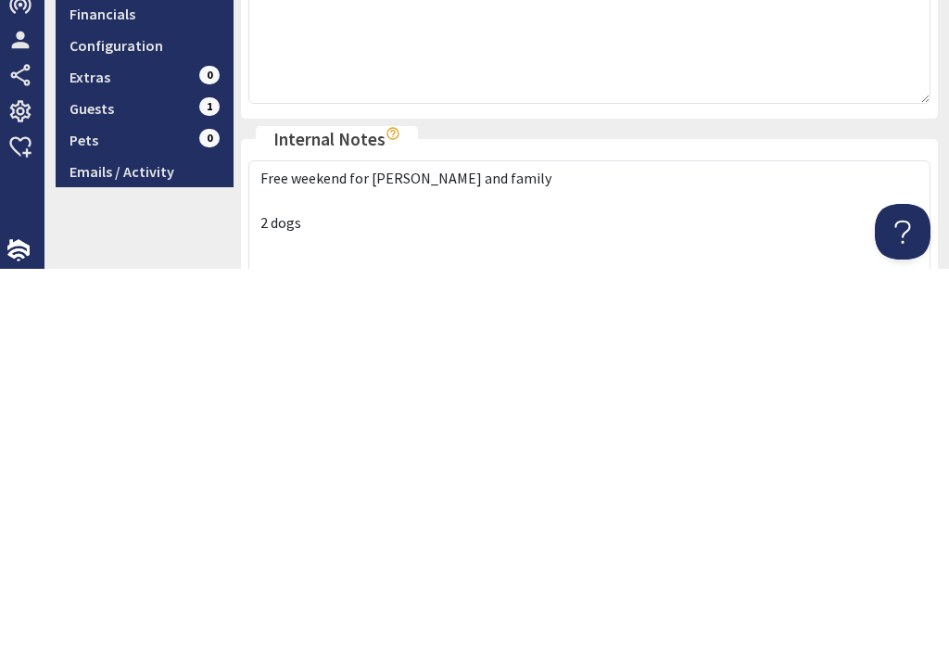
click at [145, 206] on div "9.5 Booking #563 Overview Details/Edit Feedback Financials Configuration Extras…" at bounding box center [145, 604] width 178 height 1113
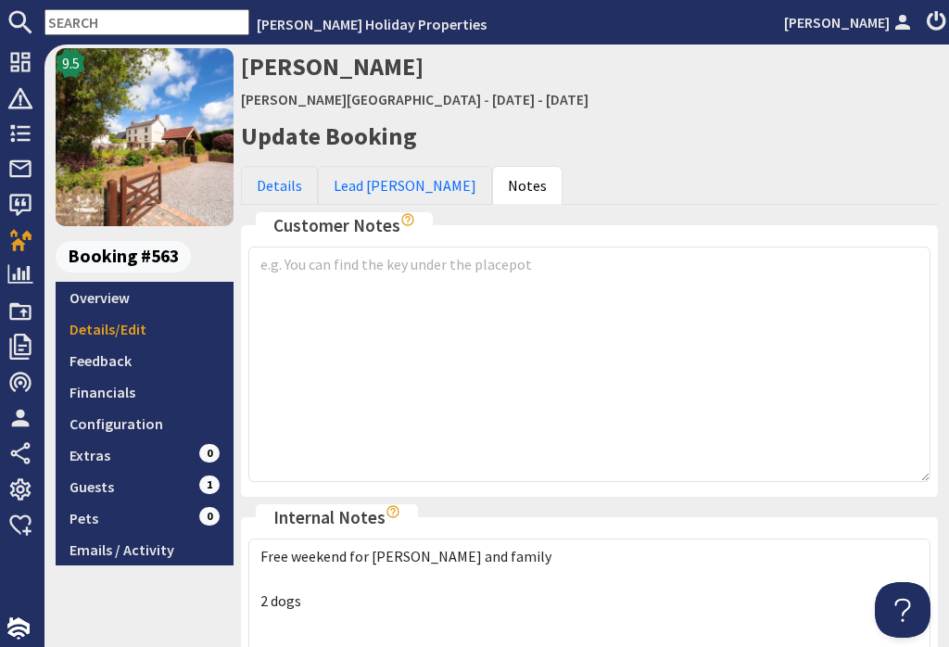
click at [131, 502] on link "Pets 0" at bounding box center [145, 518] width 178 height 32
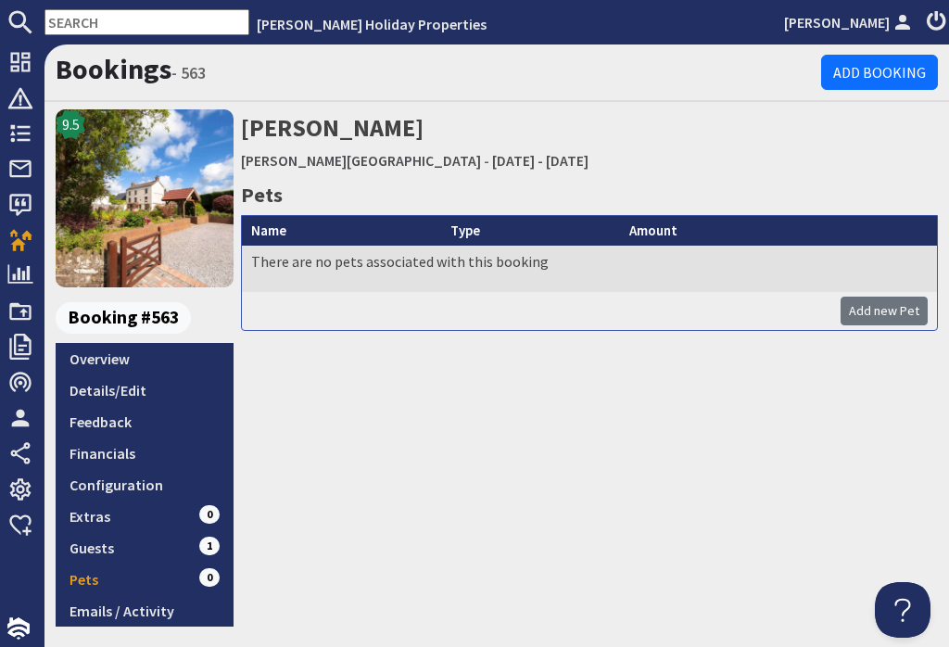
click at [896, 296] on link "Add new Pet" at bounding box center [883, 310] width 87 height 29
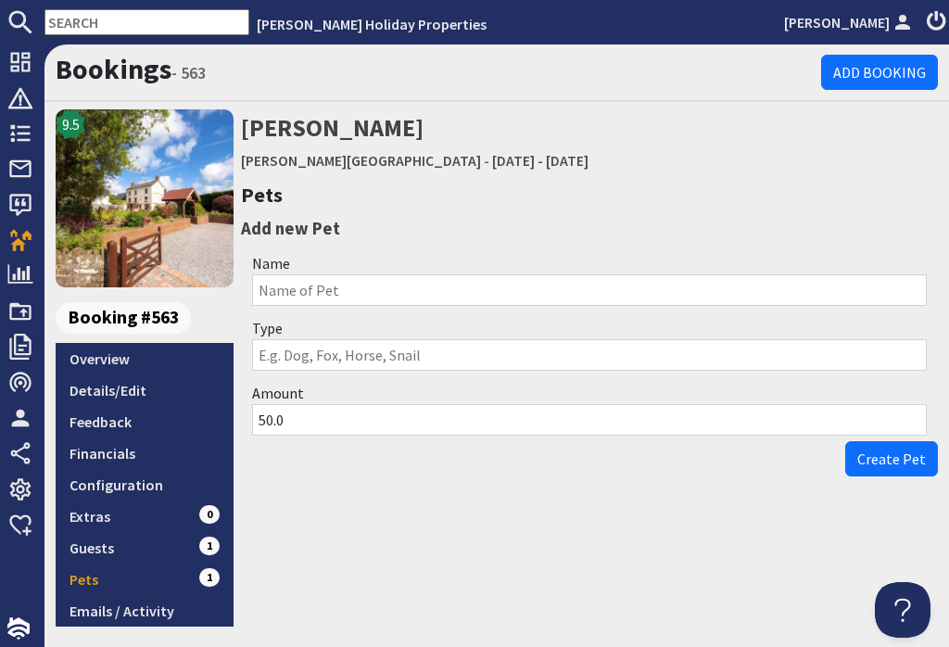
click at [324, 404] on input "50.0" at bounding box center [589, 420] width 675 height 32
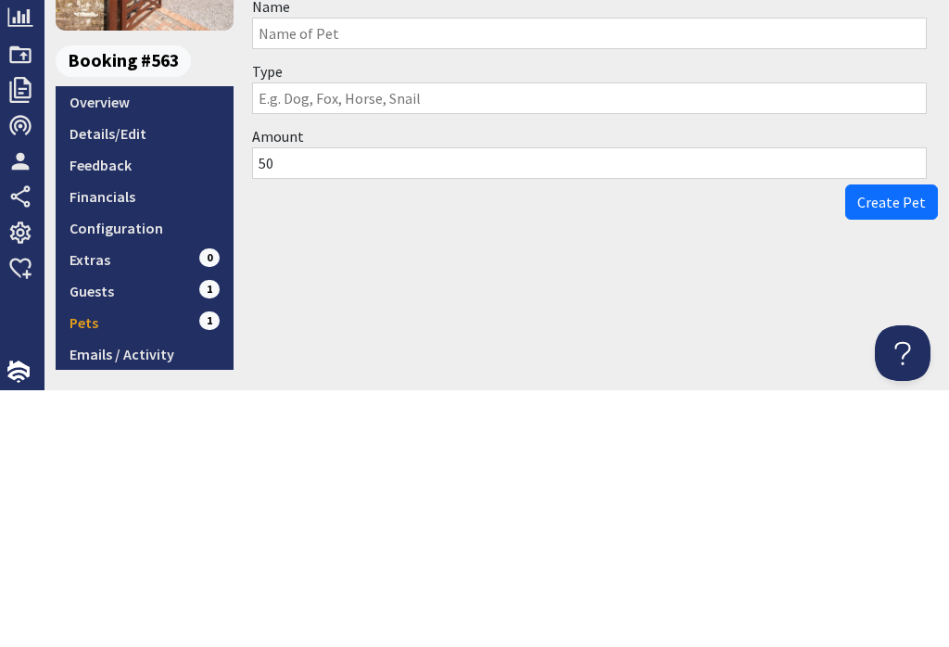
type input "5"
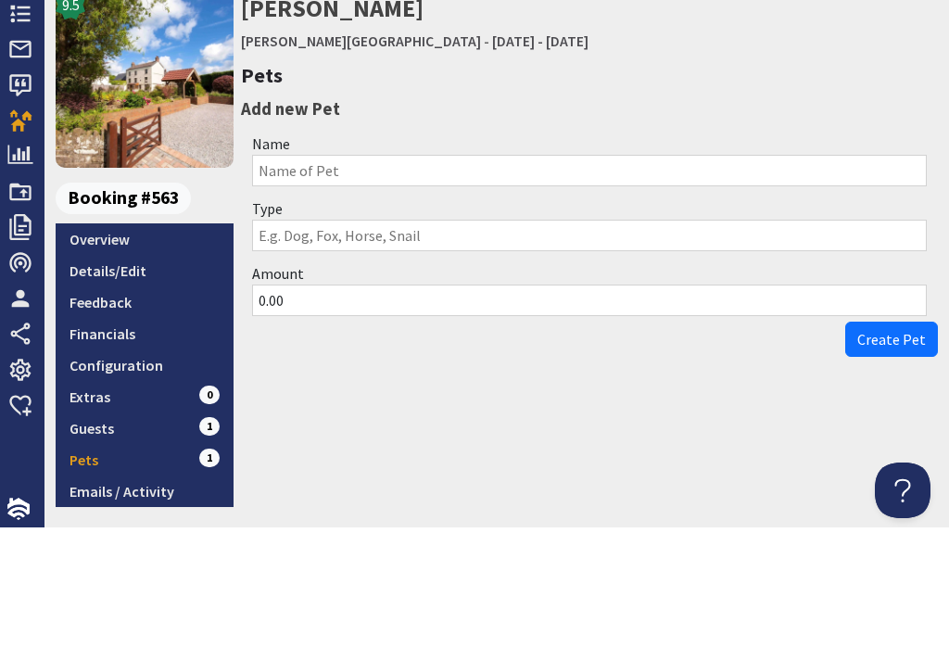
type input "0.00"
click at [387, 274] on input "Name" at bounding box center [589, 290] width 675 height 32
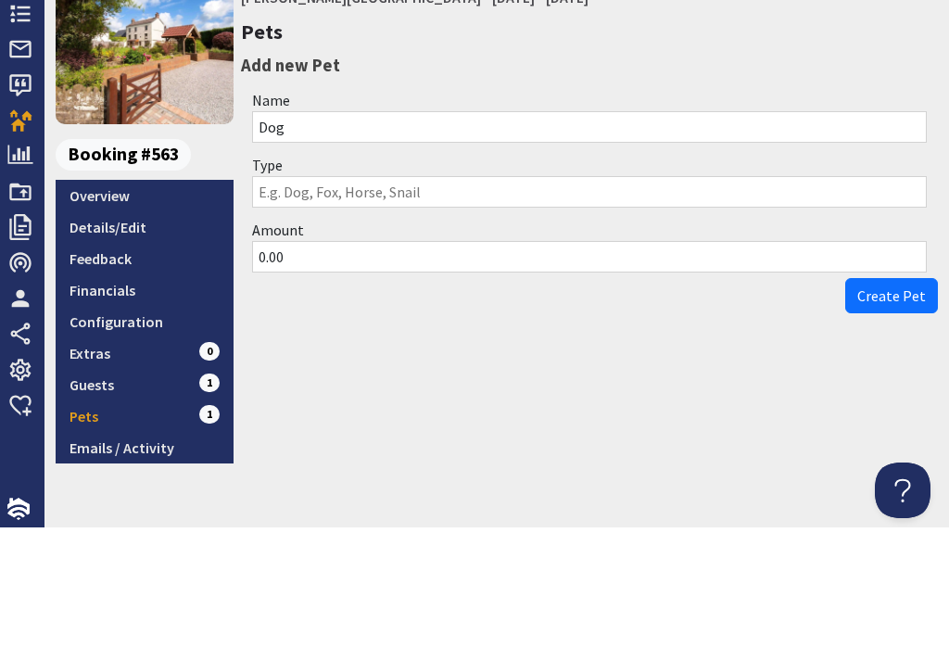
scroll to position [43, 0]
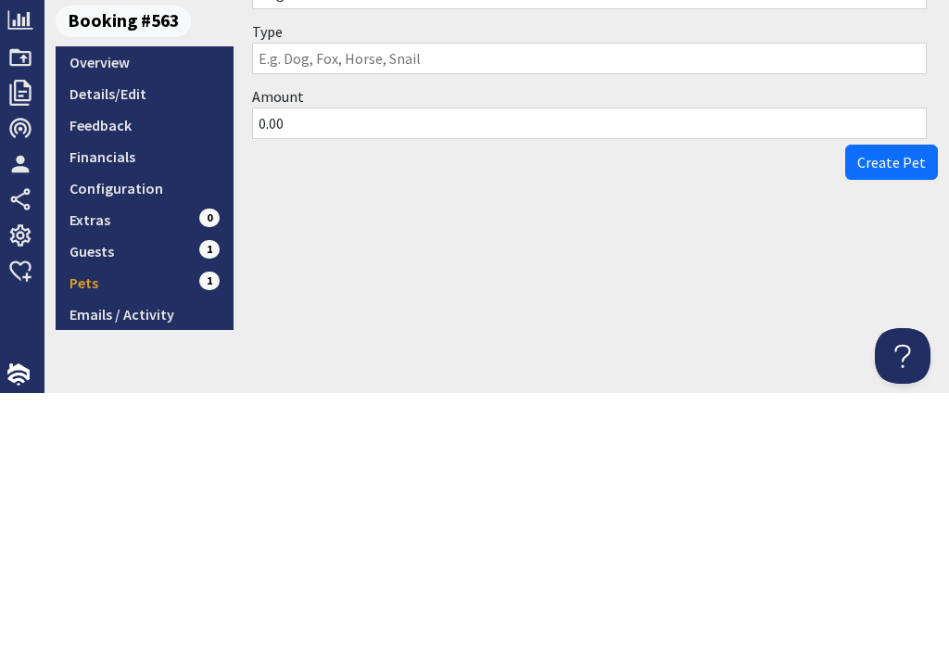
type input "Dog"
click at [908, 407] on span "Create Pet" at bounding box center [891, 416] width 69 height 19
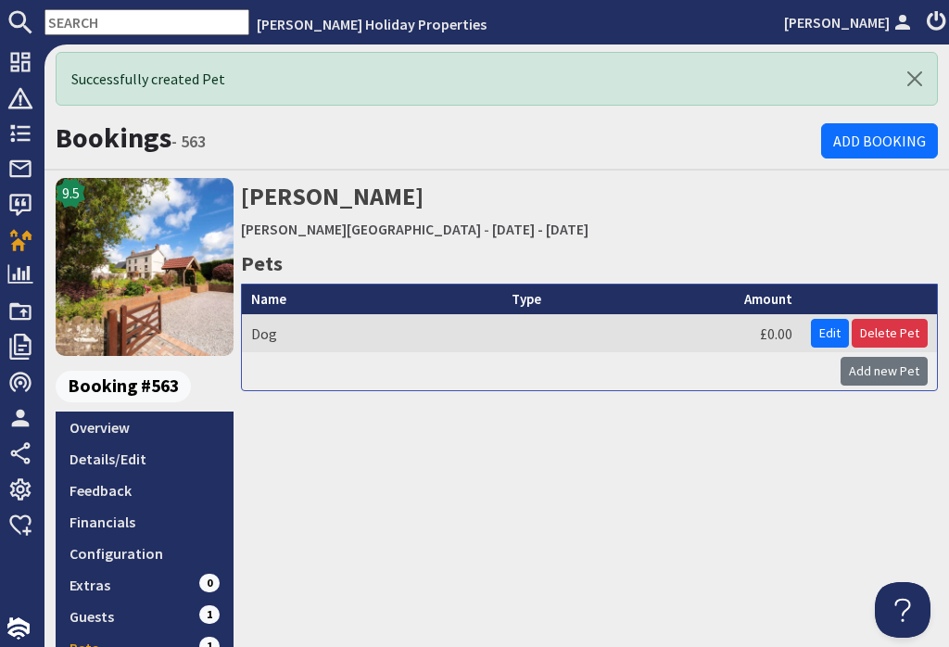
click at [875, 357] on link "Add new Pet" at bounding box center [883, 371] width 87 height 29
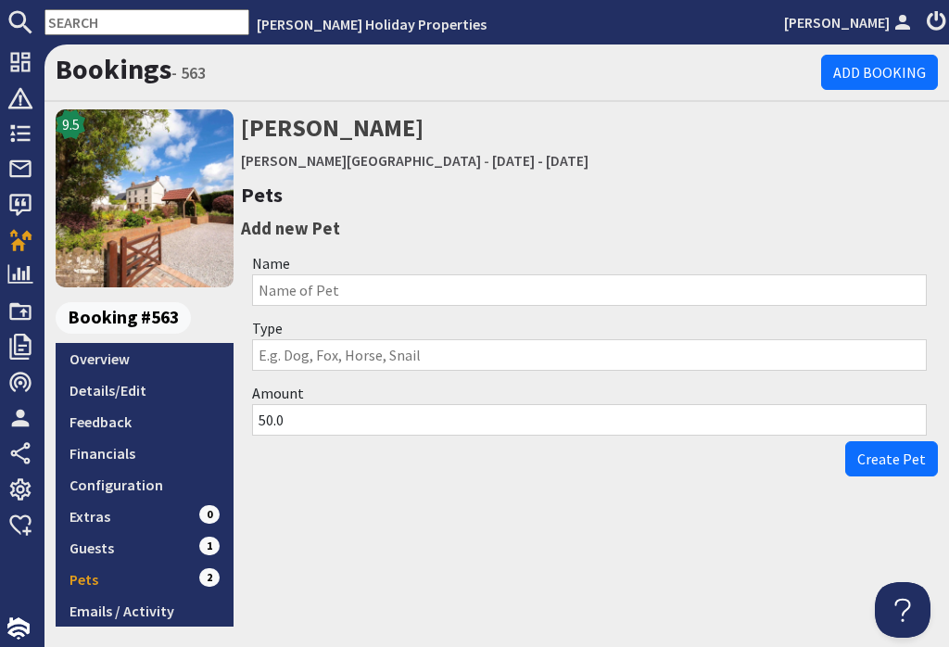
click at [333, 274] on input "Name" at bounding box center [589, 290] width 675 height 32
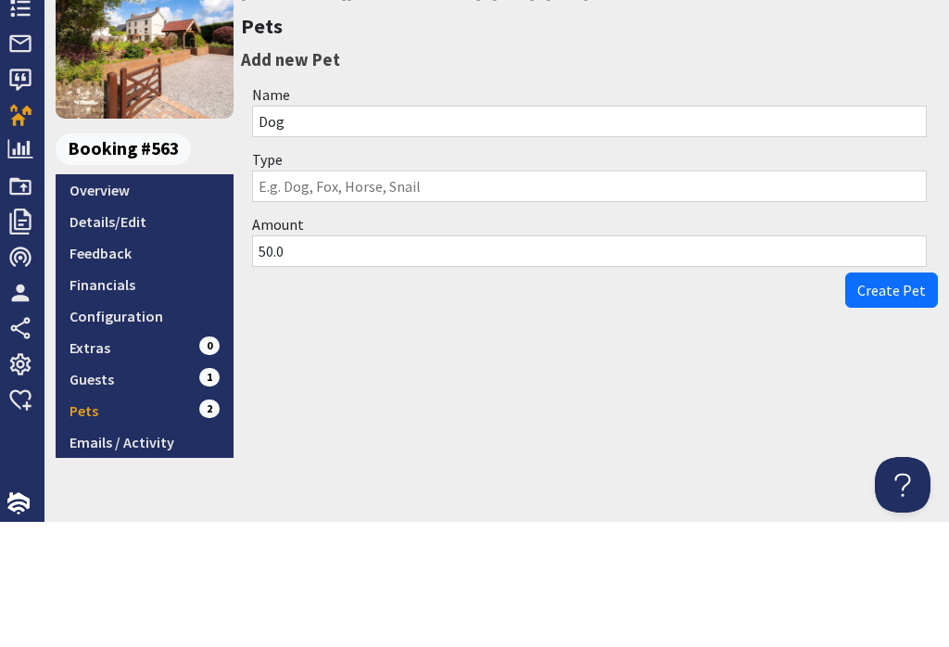
scroll to position [43, 0]
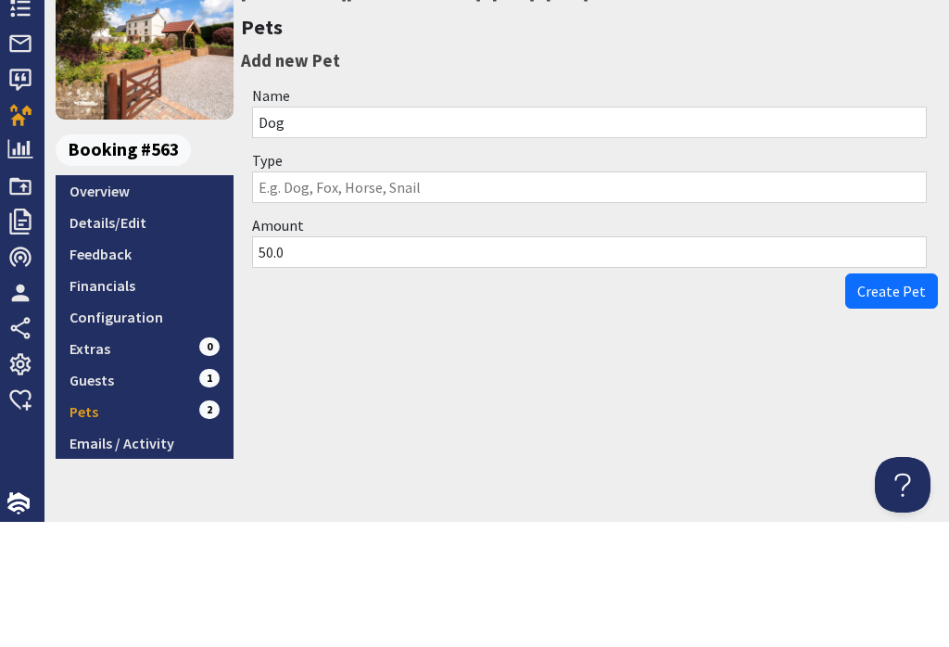
type input "Dog"
click at [317, 361] on input "50.0" at bounding box center [589, 377] width 675 height 32
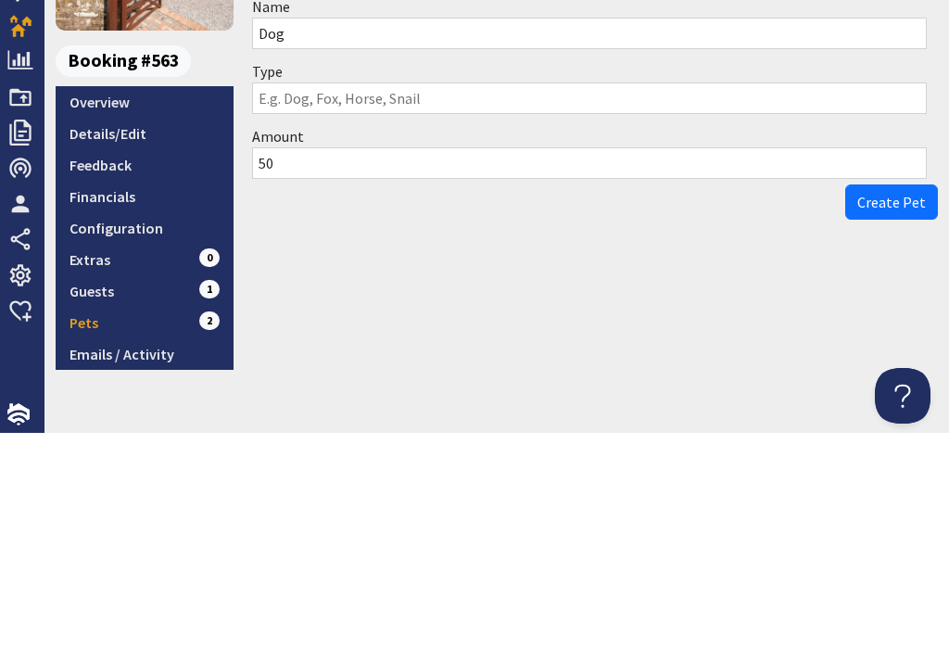
type input "5"
type input "0.00"
click at [891, 407] on span "Create Pet" at bounding box center [891, 416] width 69 height 19
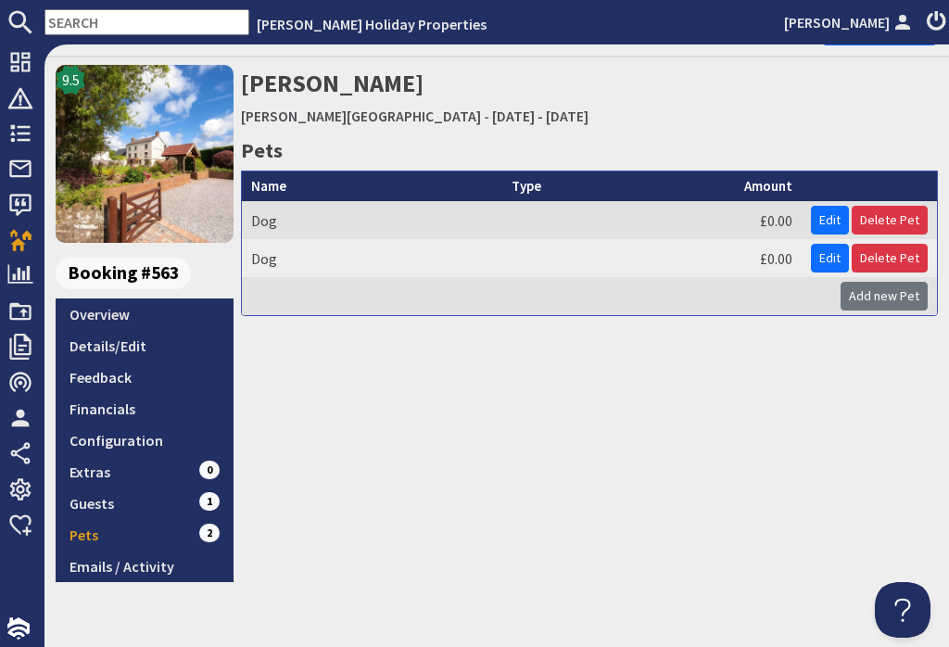
scroll to position [111, 0]
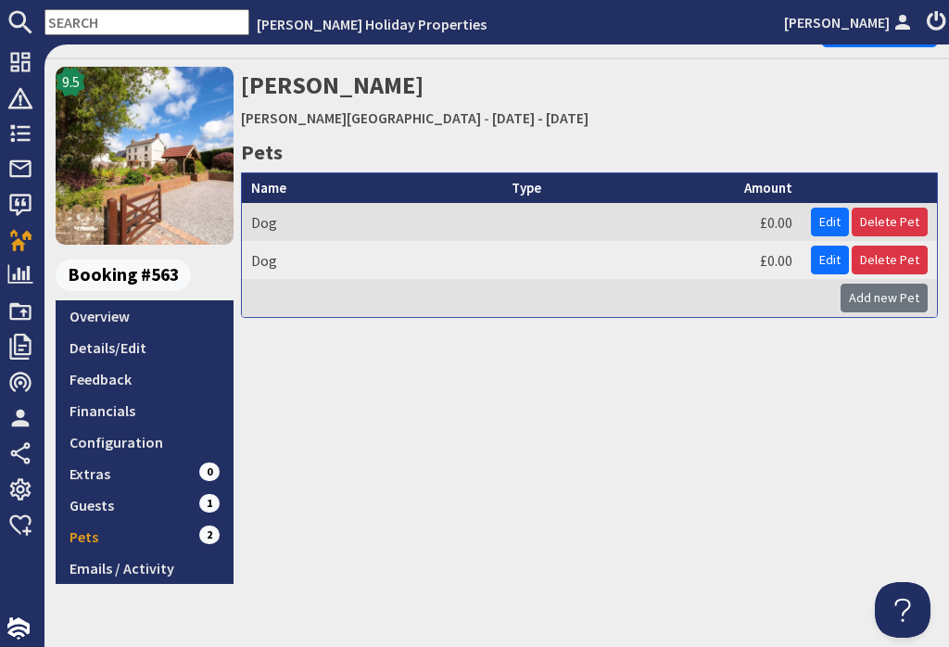
click at [158, 552] on link "Emails / Activity" at bounding box center [145, 568] width 178 height 32
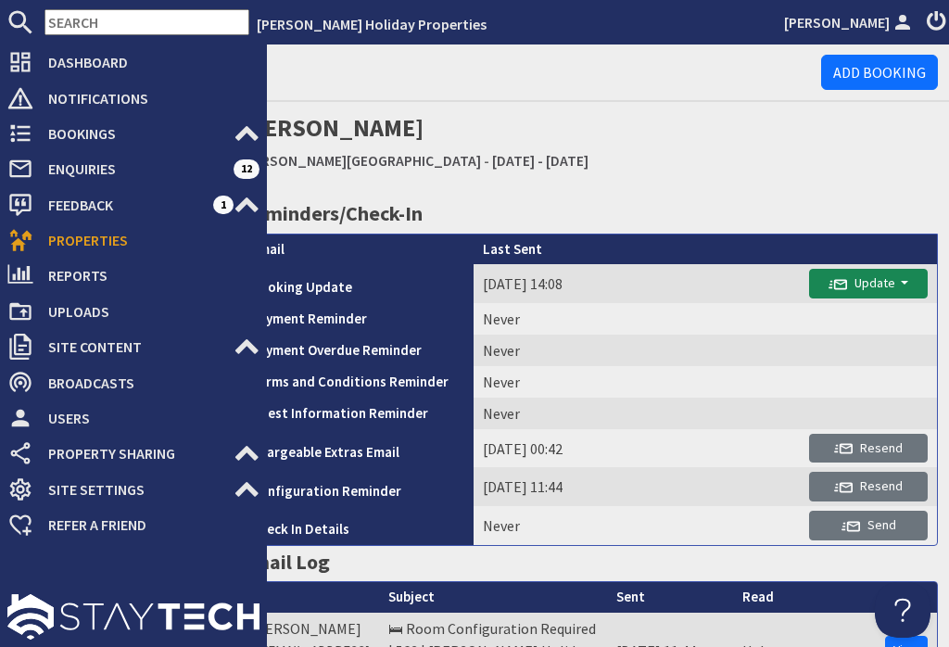
click at [25, 141] on use at bounding box center [20, 134] width 20 height 18
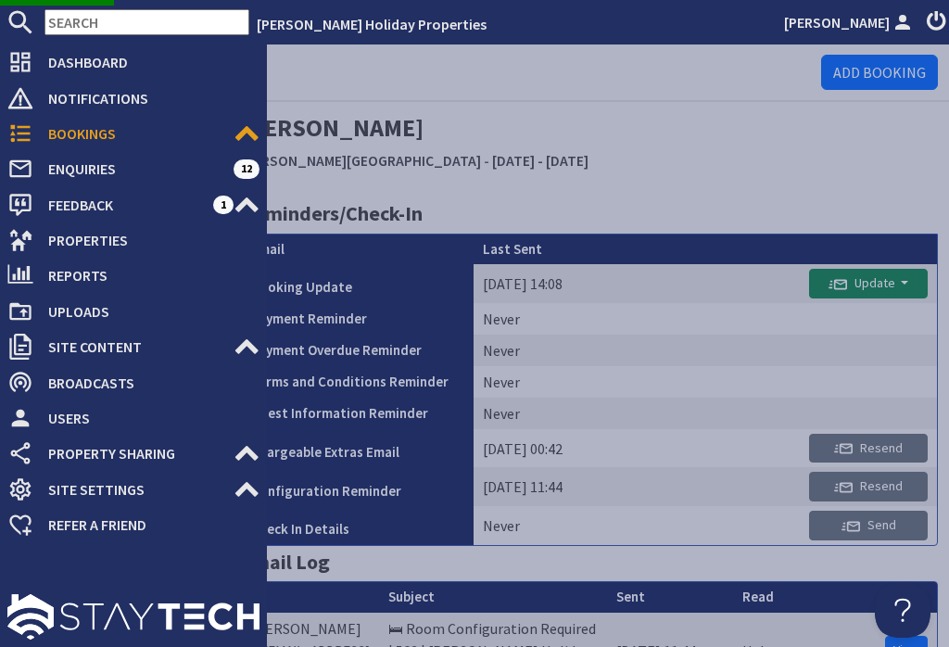
click at [132, 243] on span "Properties" at bounding box center [146, 240] width 226 height 30
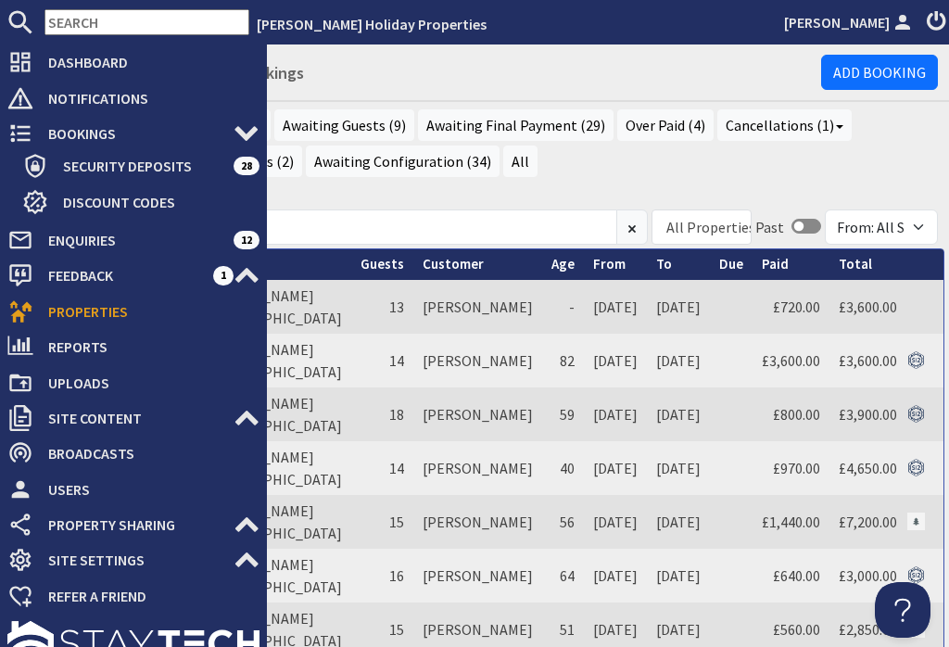
click at [152, 316] on span "Properties" at bounding box center [146, 311] width 226 height 30
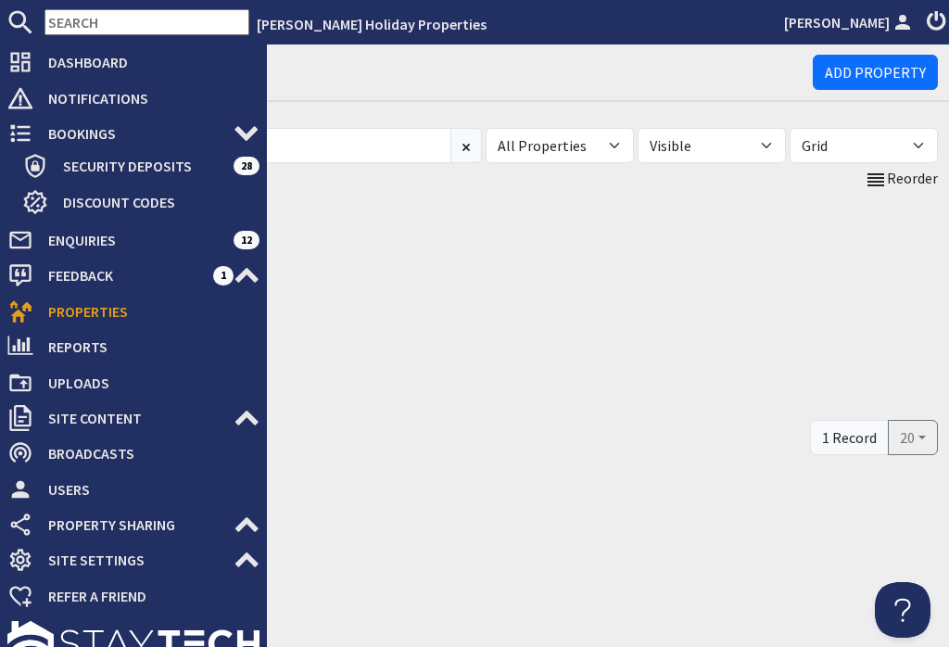
click at [544, 284] on div "9.5 [PERSON_NAME][GEOGRAPHIC_DATA]" at bounding box center [497, 303] width 882 height 225
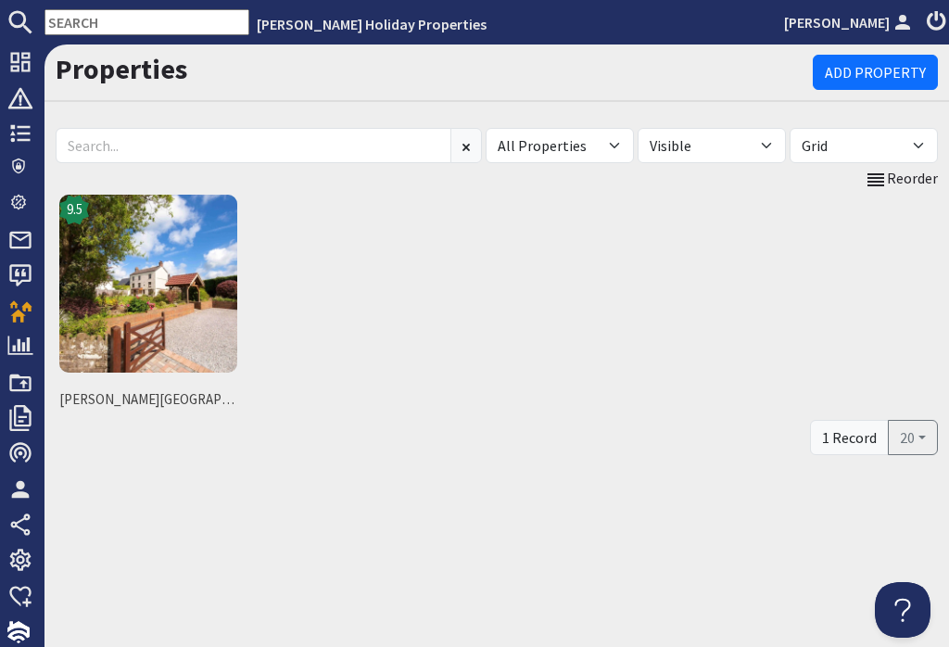
click at [190, 304] on img at bounding box center [148, 284] width 178 height 178
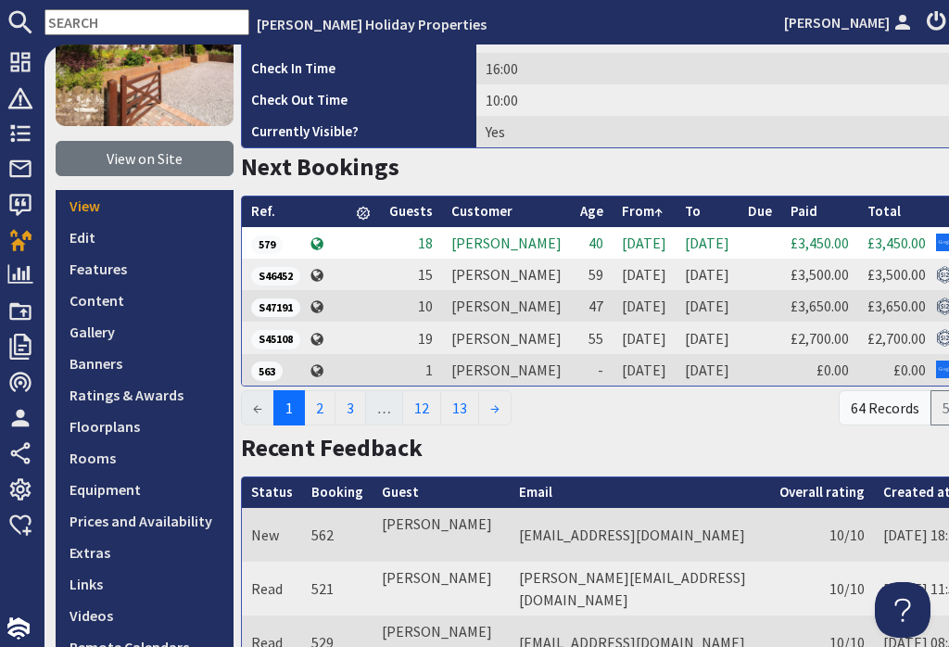
scroll to position [162, 0]
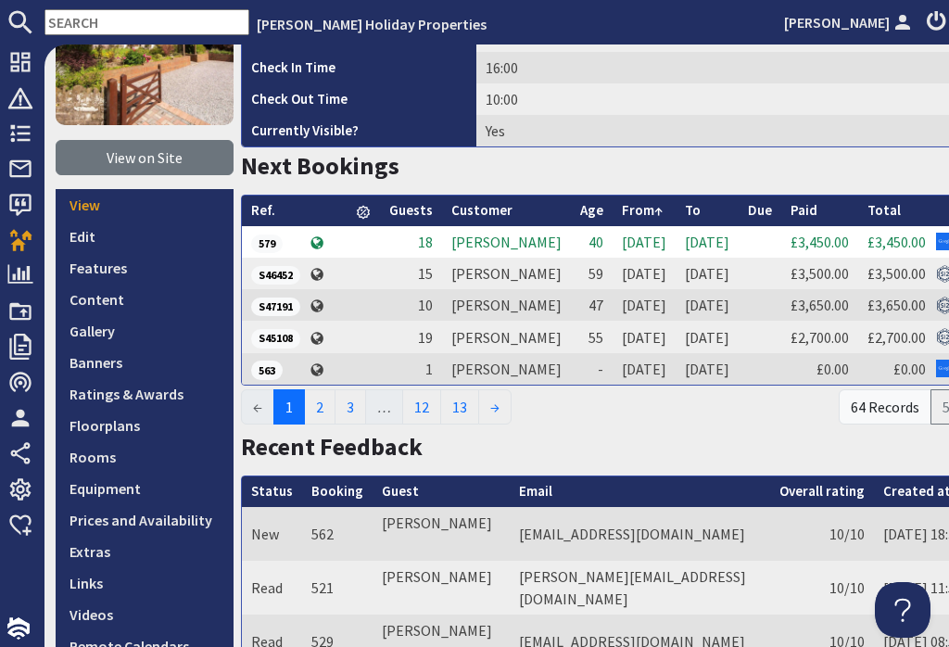
click at [192, 523] on link "Prices and Availability" at bounding box center [145, 520] width 178 height 32
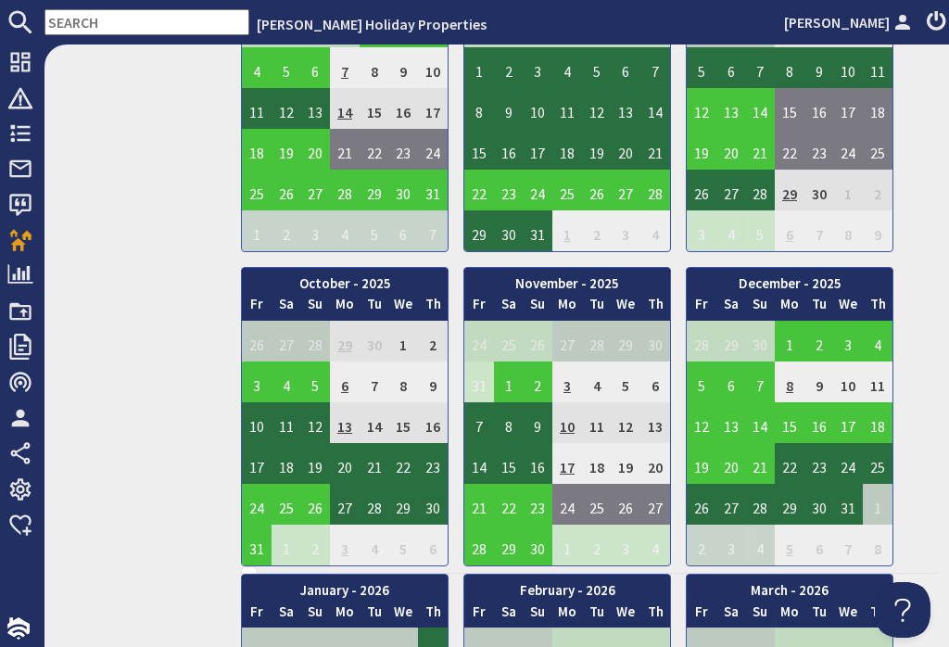
scroll to position [905, 0]
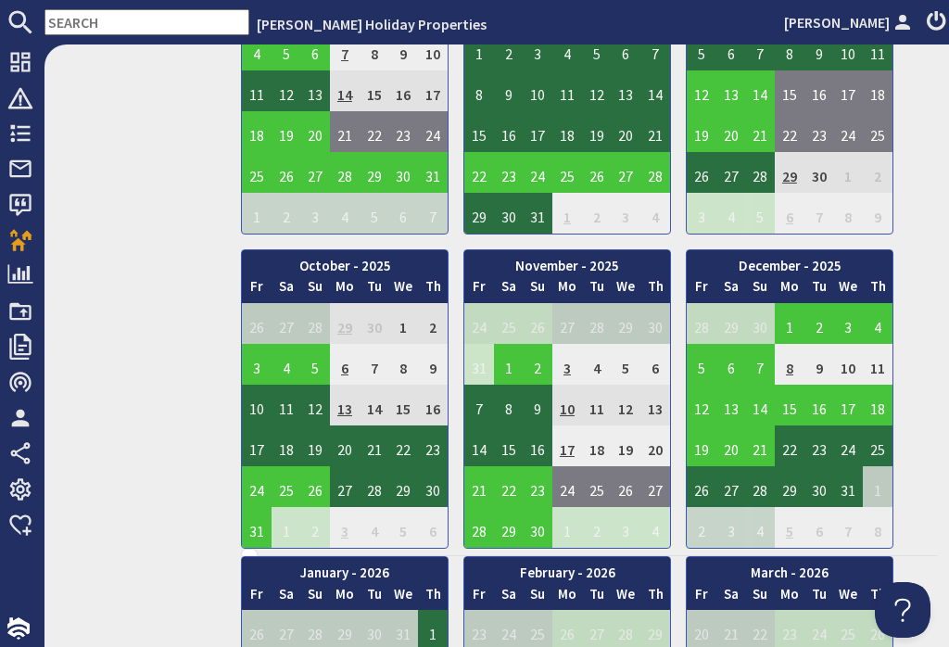
click at [342, 452] on td "20" at bounding box center [345, 445] width 30 height 41
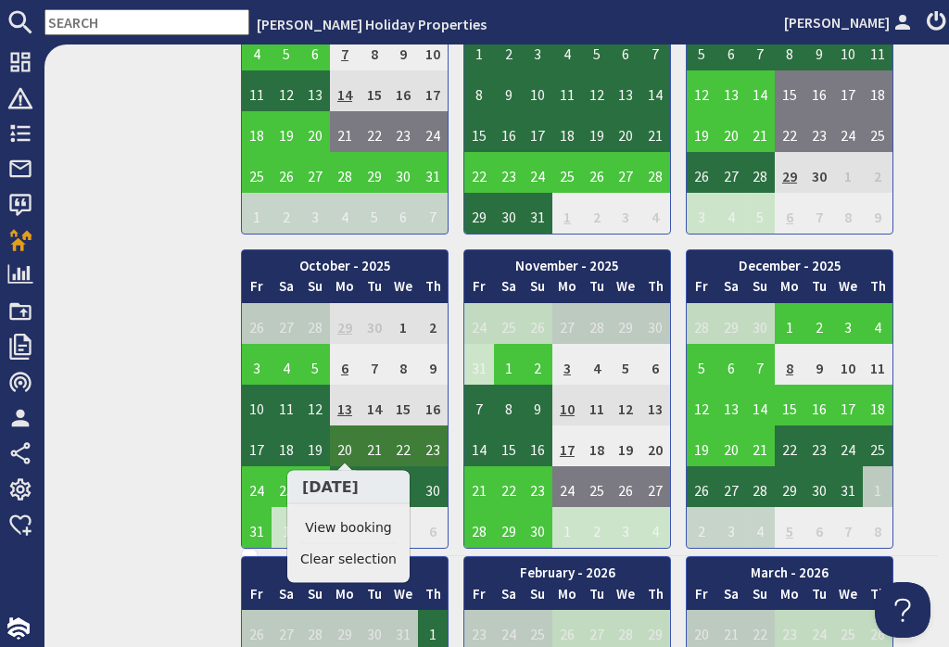
click at [367, 531] on link "View booking" at bounding box center [348, 527] width 96 height 19
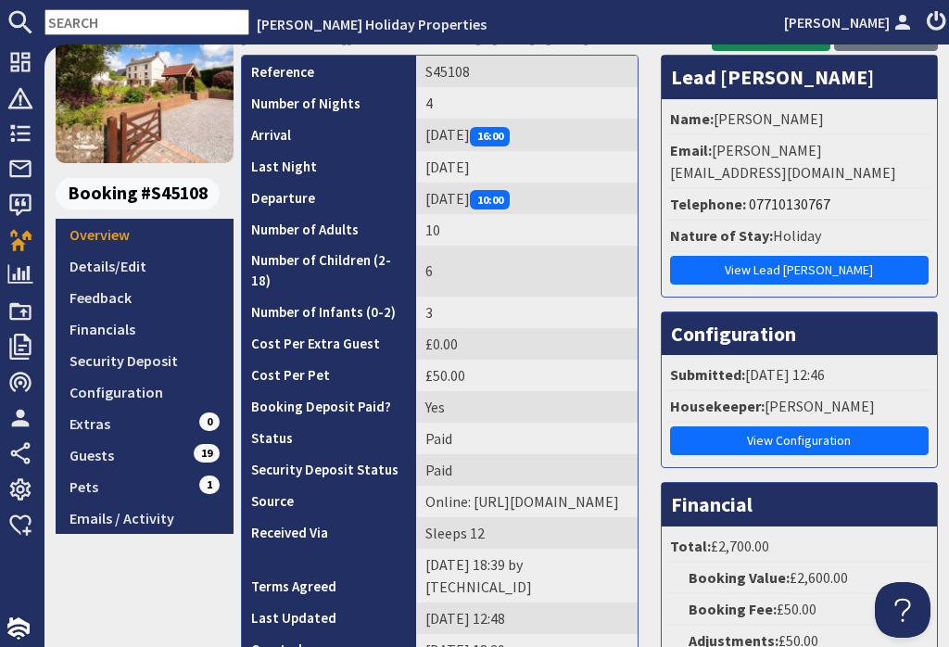
scroll to position [145, 0]
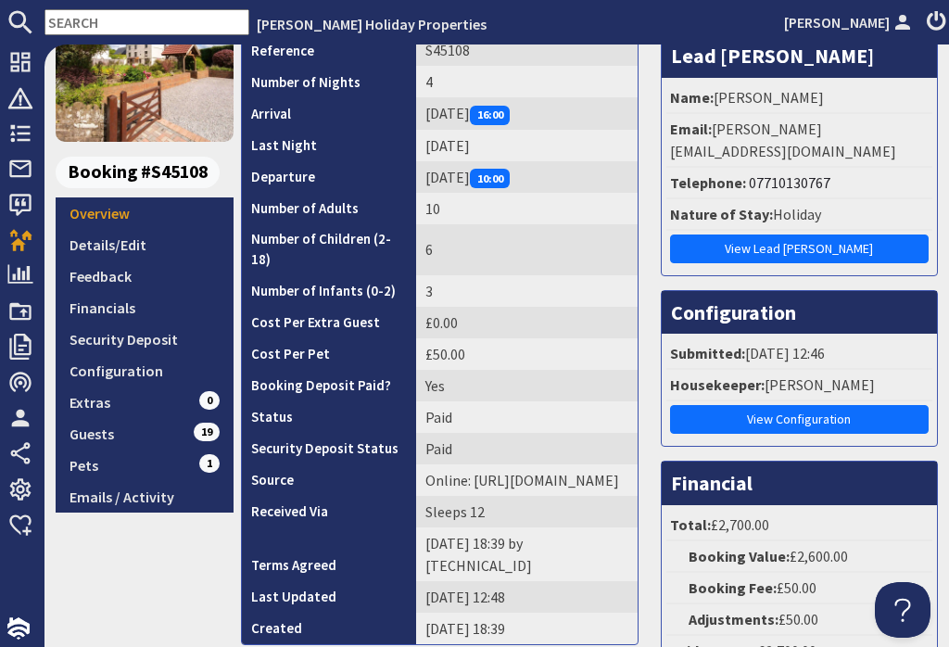
click at [159, 374] on link "Configuration" at bounding box center [145, 371] width 178 height 32
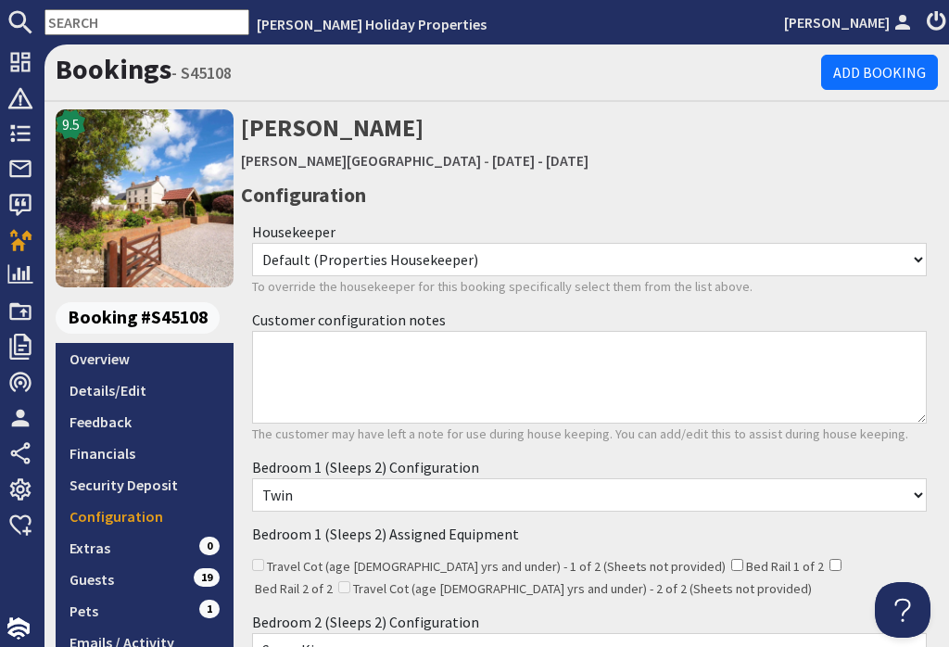
click at [142, 350] on link "Overview" at bounding box center [145, 359] width 178 height 32
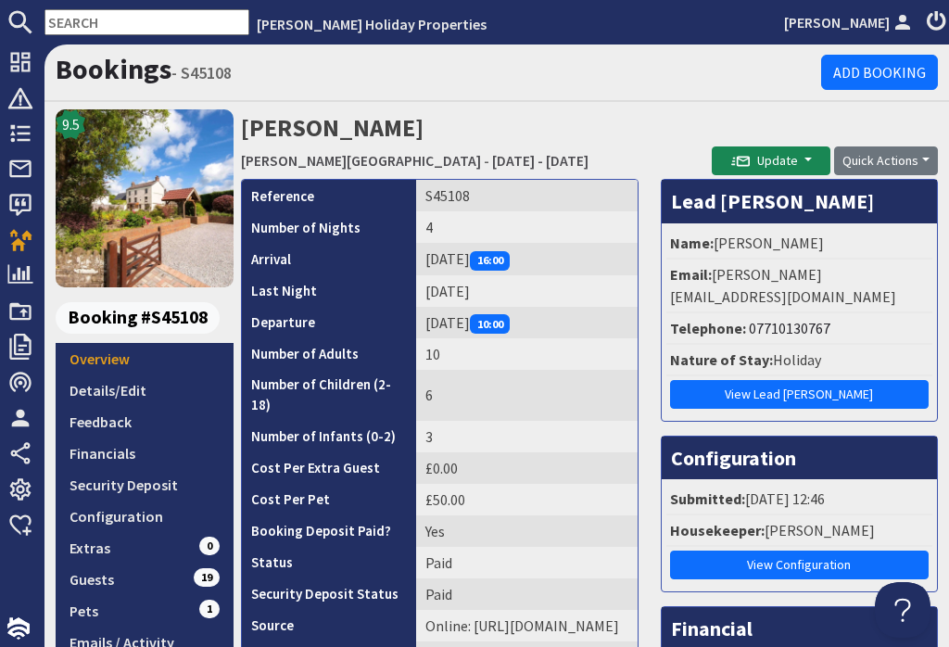
click at [154, 514] on link "Configuration" at bounding box center [145, 516] width 178 height 32
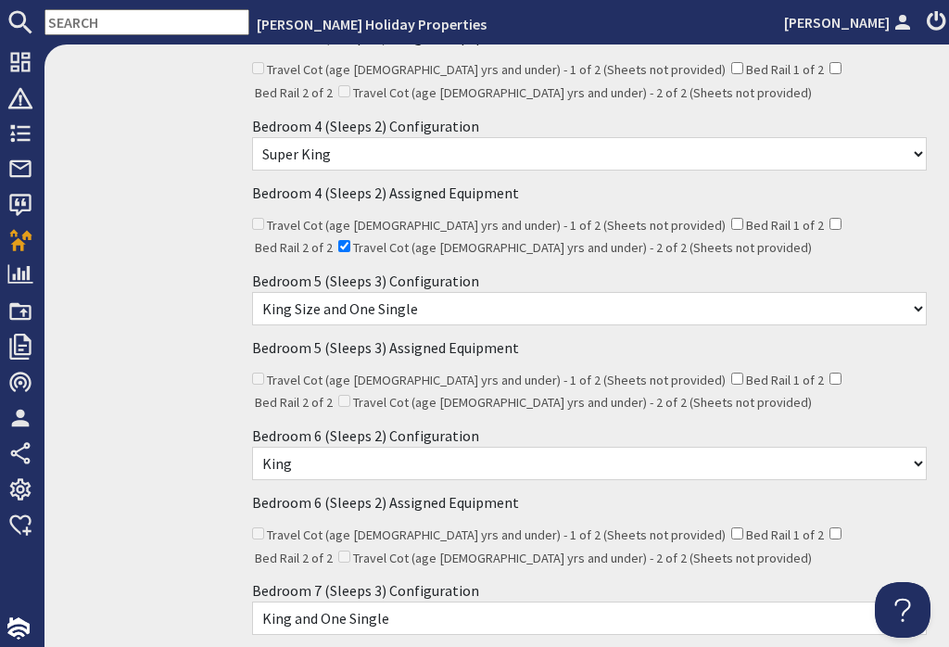
scroll to position [788, 0]
